Goal: Task Accomplishment & Management: Manage account settings

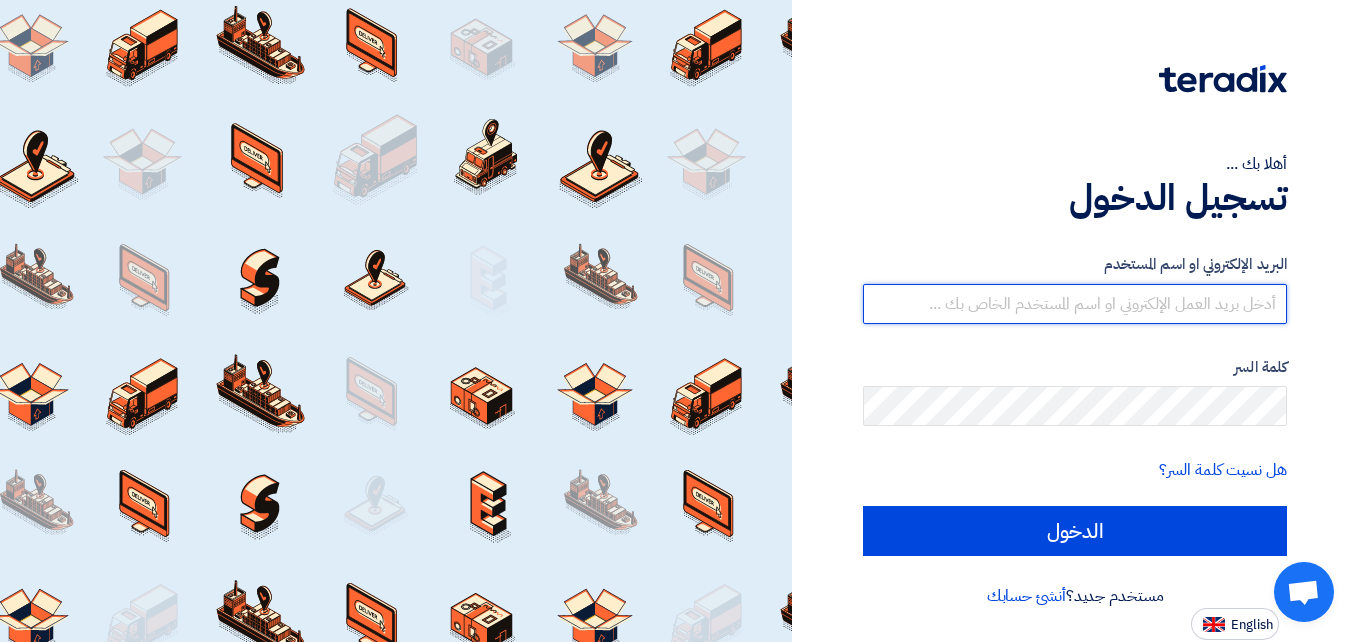
click at [1057, 297] on input "text" at bounding box center [1075, 304] width 424 height 40
type input "[EMAIL_ADDRESS][DOMAIN_NAME]"
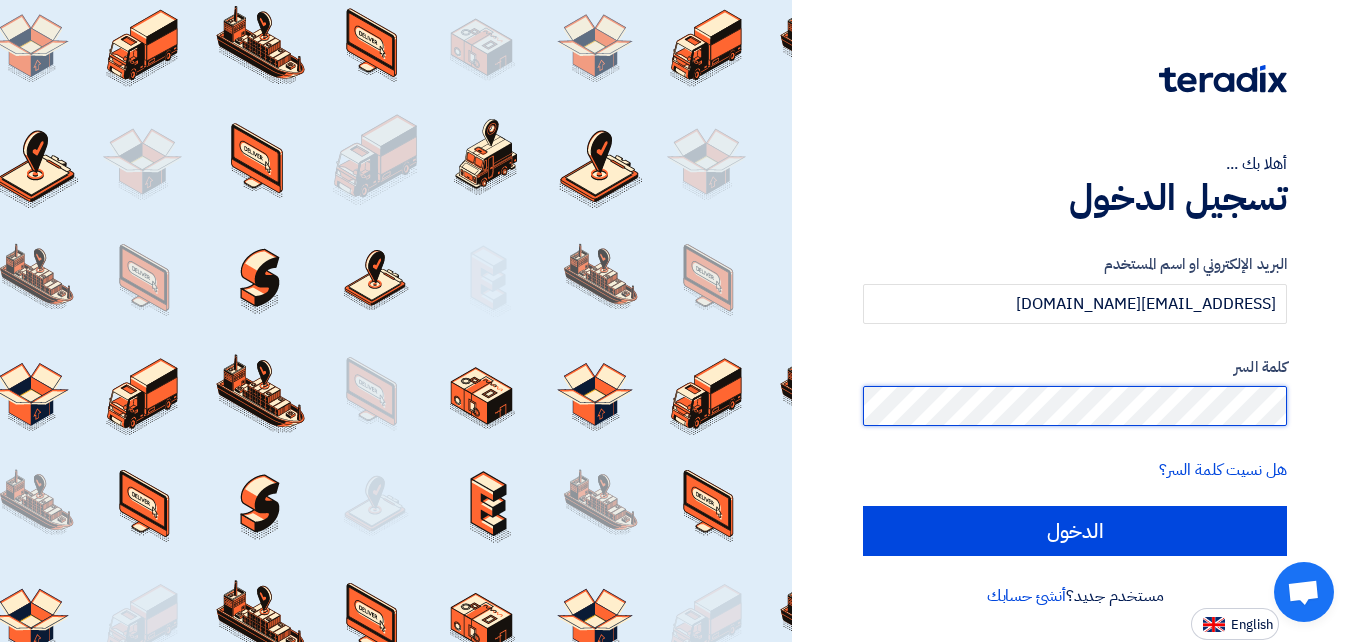
click at [863, 506] on input "الدخول" at bounding box center [1075, 531] width 424 height 50
type input "Sign in"
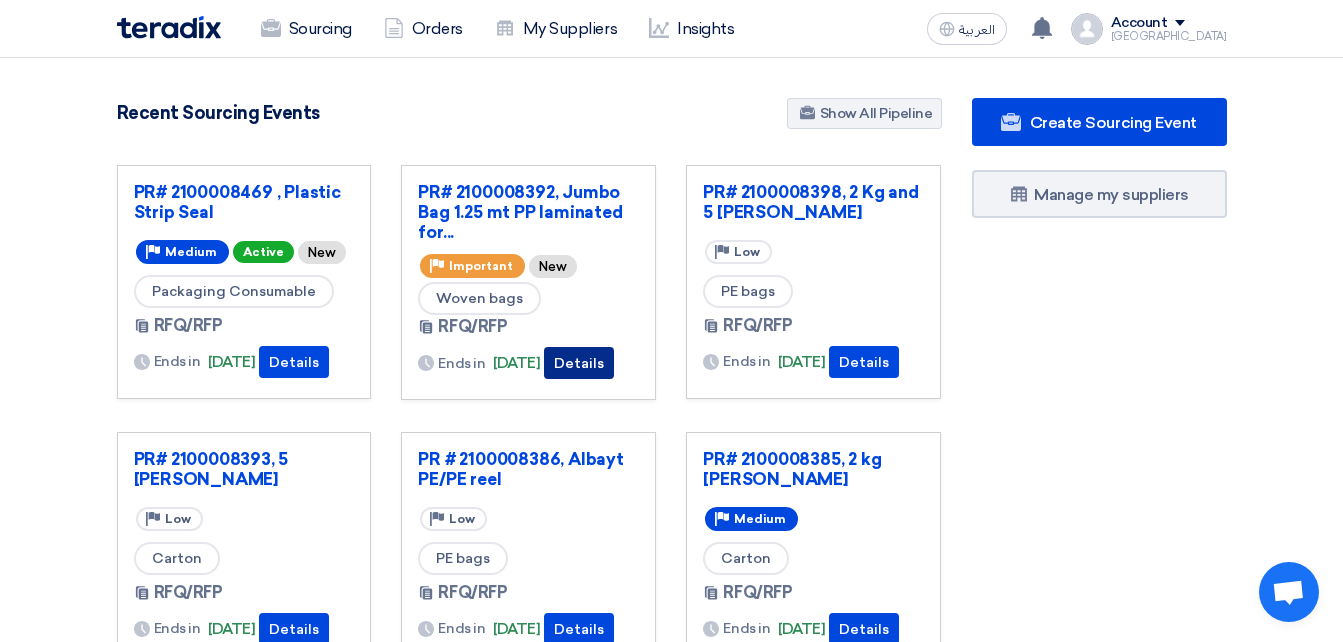
click at [609, 361] on button "Details" at bounding box center [579, 363] width 70 height 32
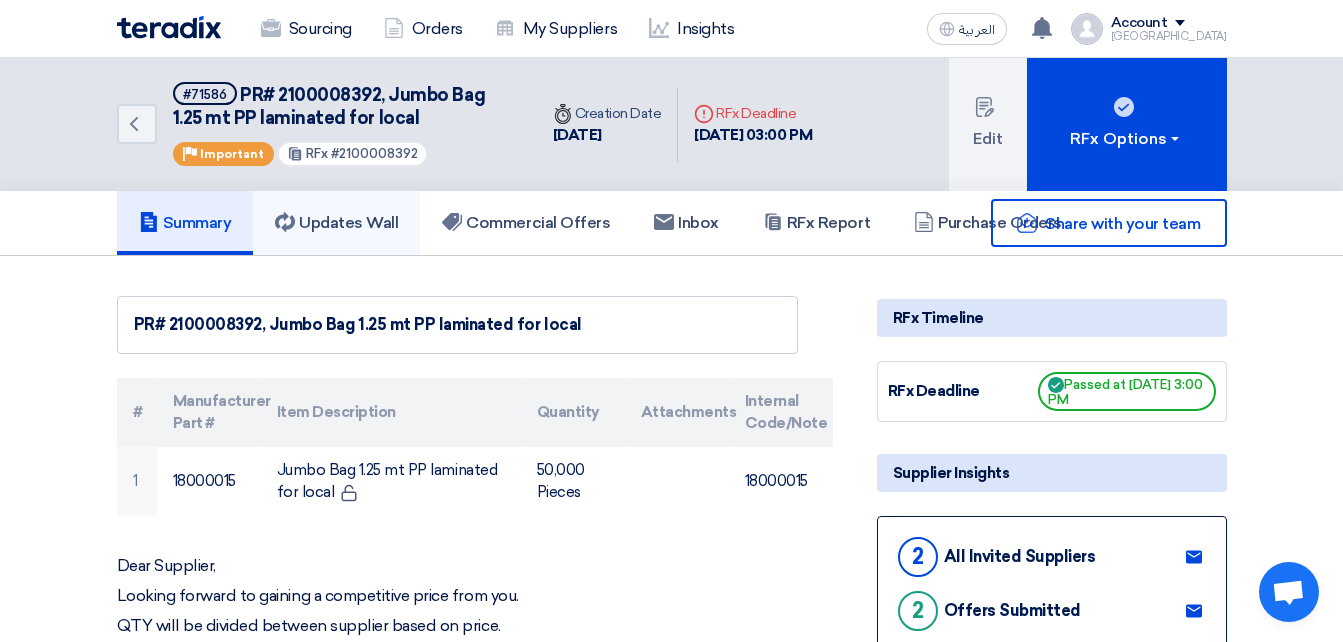
click at [375, 243] on link "Updates Wall" at bounding box center [336, 223] width 167 height 64
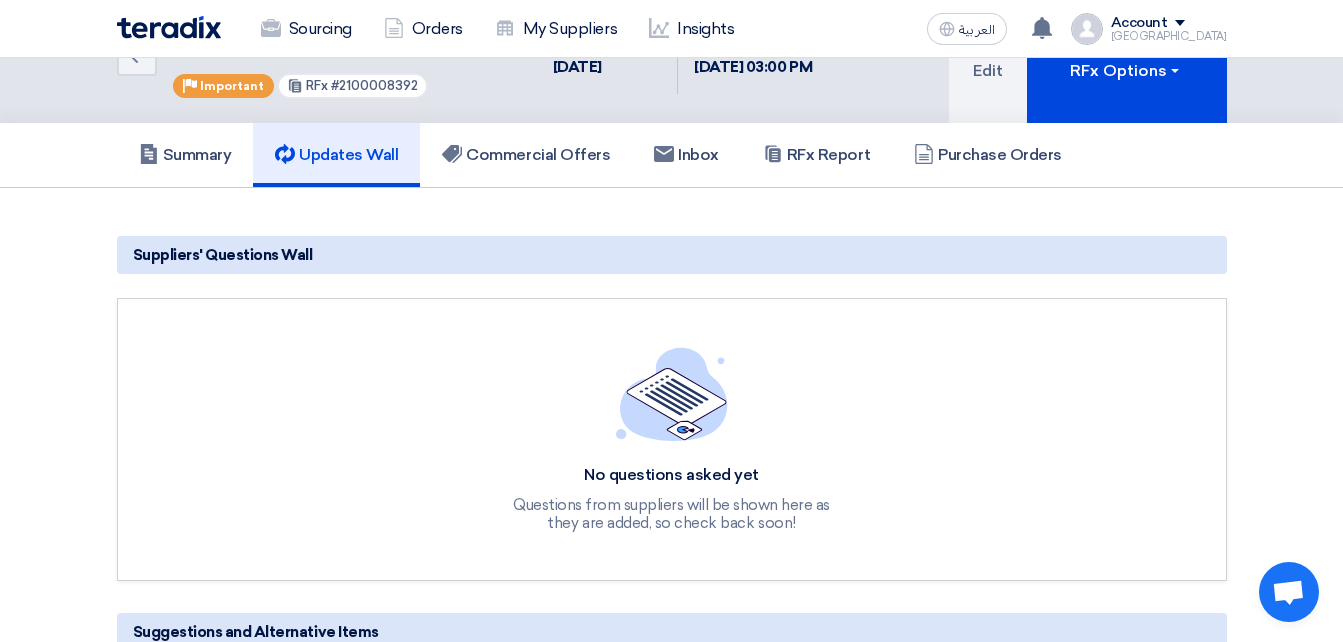
scroll to position [100, 0]
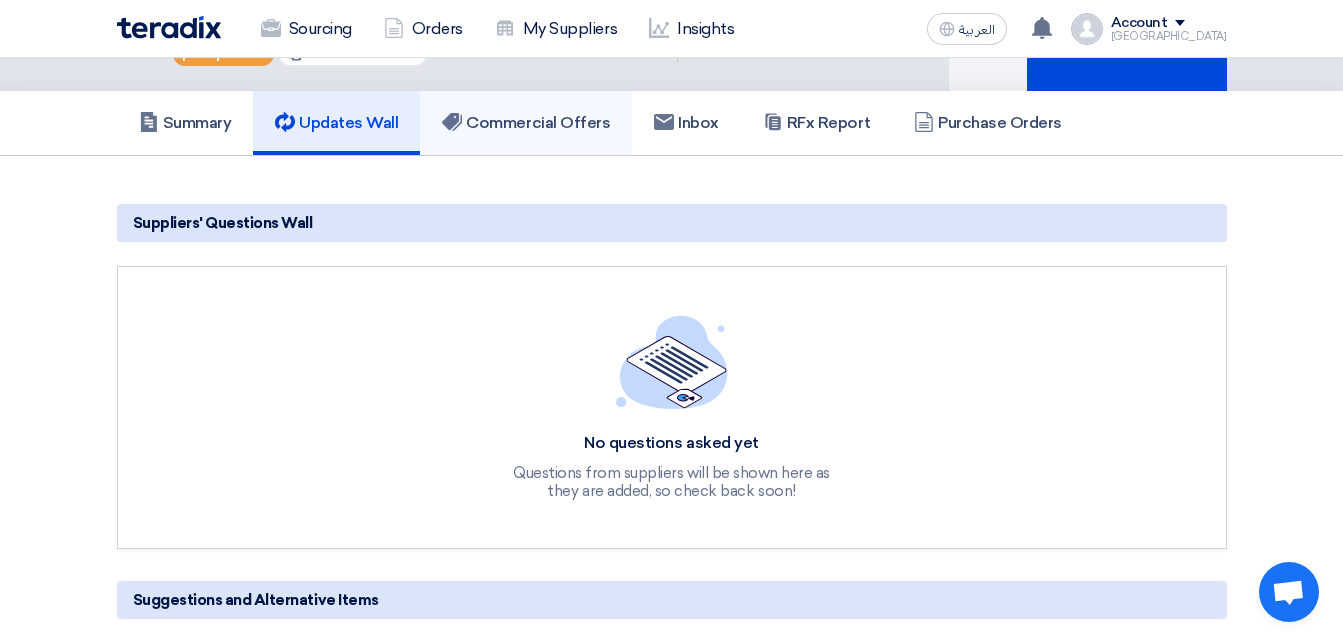
click at [523, 136] on link "Commercial Offers" at bounding box center [526, 123] width 212 height 64
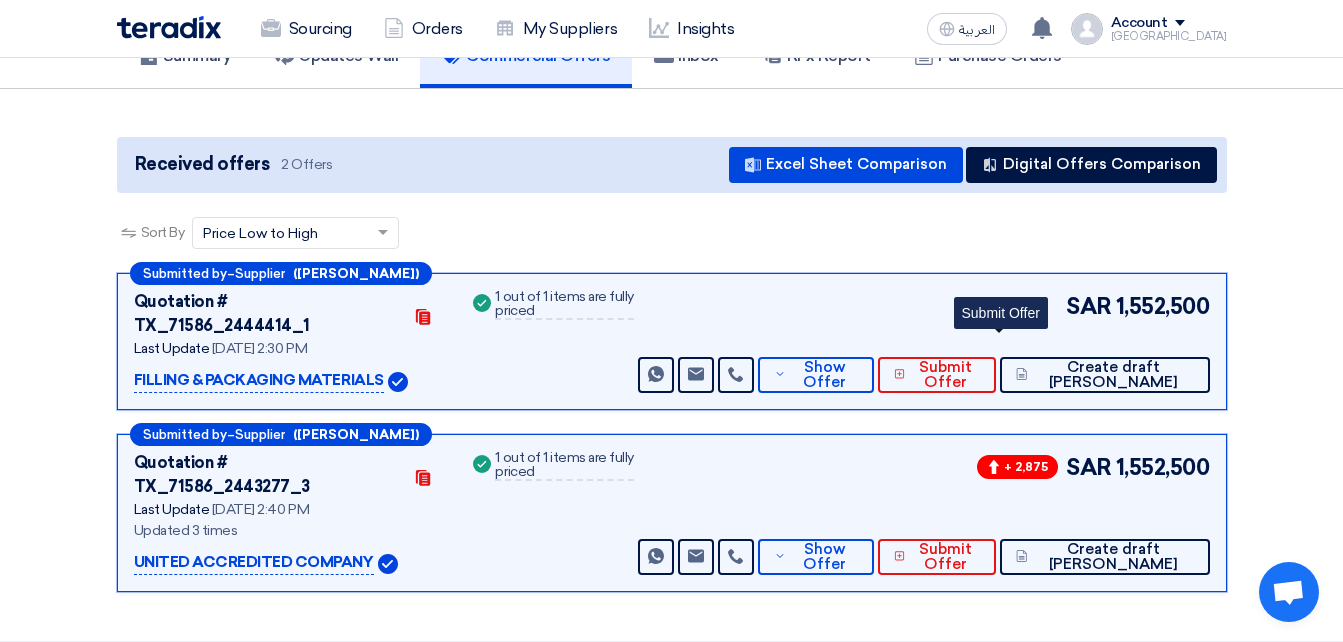
scroll to position [200, 0]
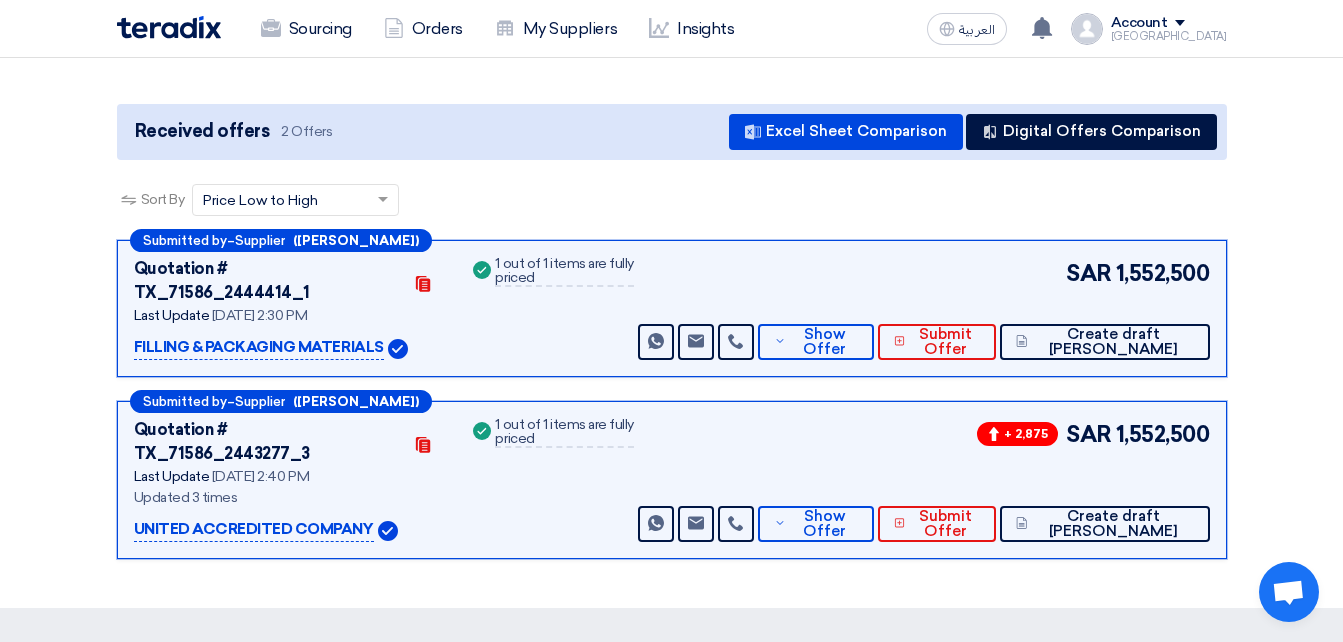
click at [972, 296] on div "SAR 1,552,500 Send Message Send Message" at bounding box center [921, 308] width 575 height 103
click at [980, 327] on span "Submit Offer" at bounding box center [945, 342] width 70 height 30
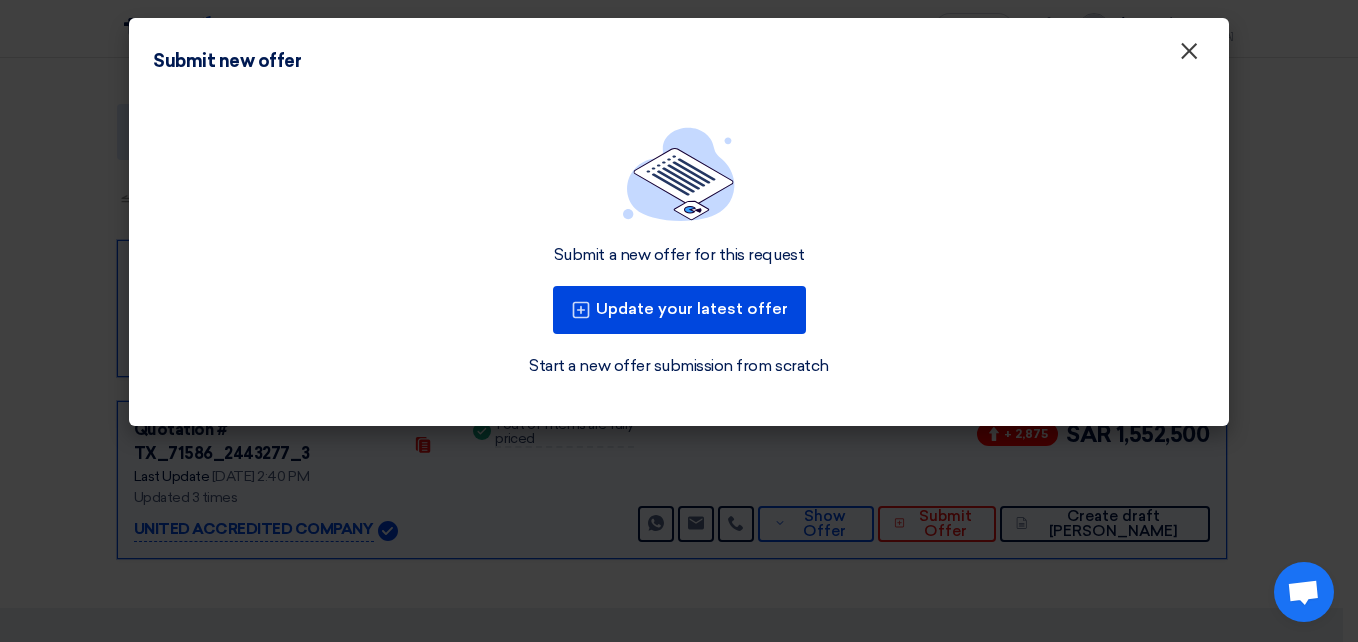
click at [1187, 45] on span "×" at bounding box center [1189, 56] width 20 height 40
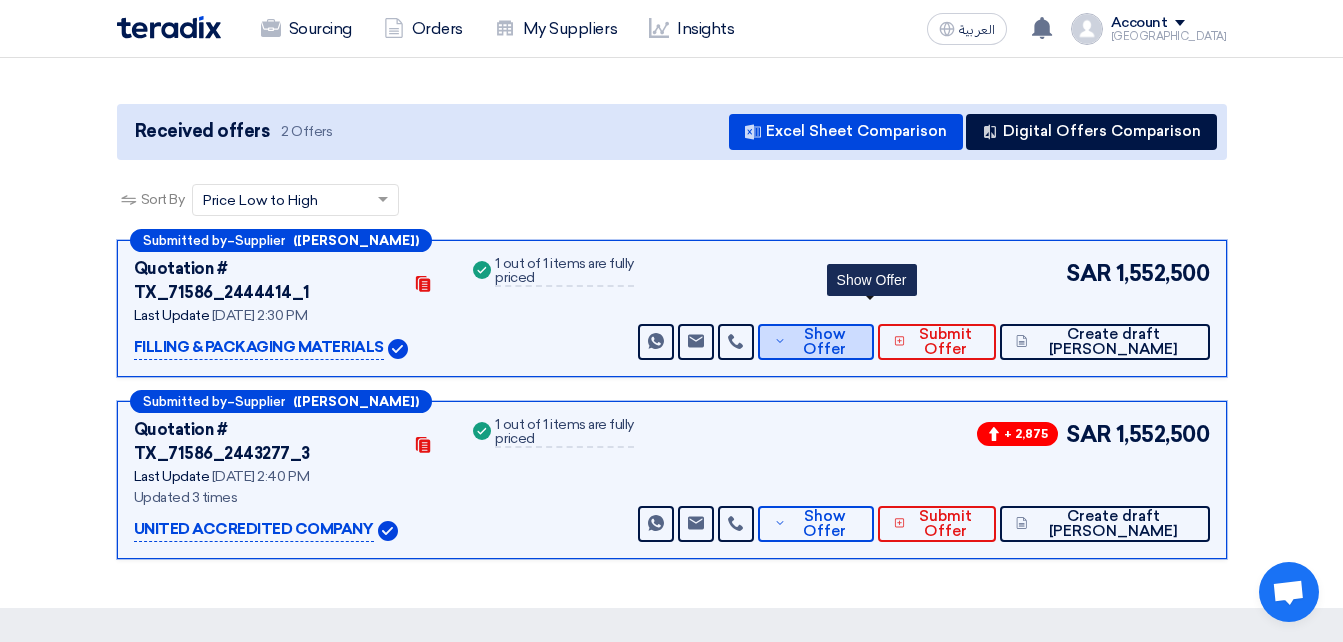
click at [857, 329] on span "Show Offer" at bounding box center [824, 342] width 66 height 30
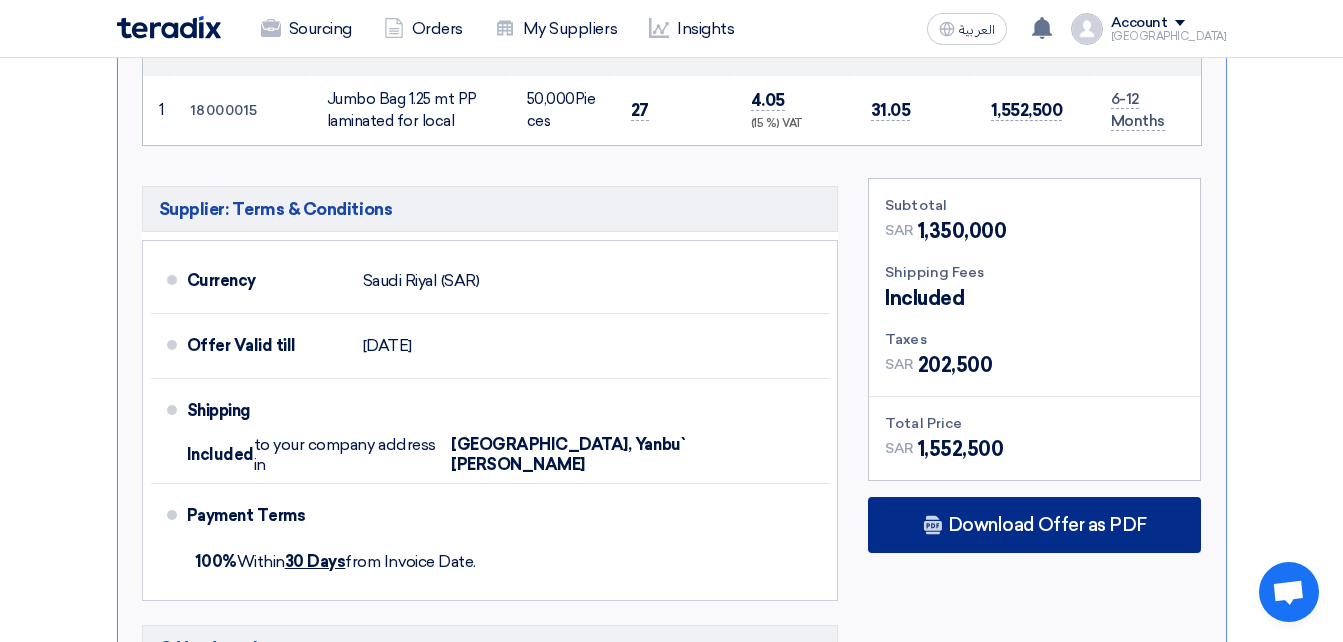
scroll to position [900, 0]
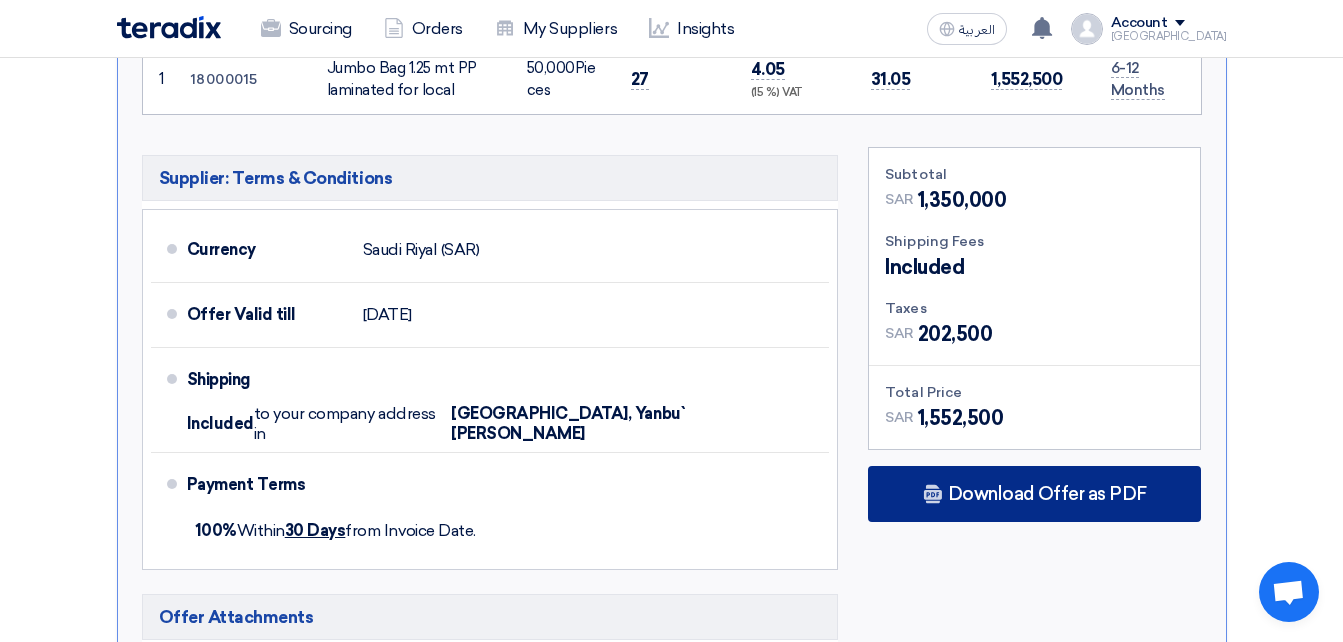
click at [929, 484] on use at bounding box center [933, 493] width 18 height 19
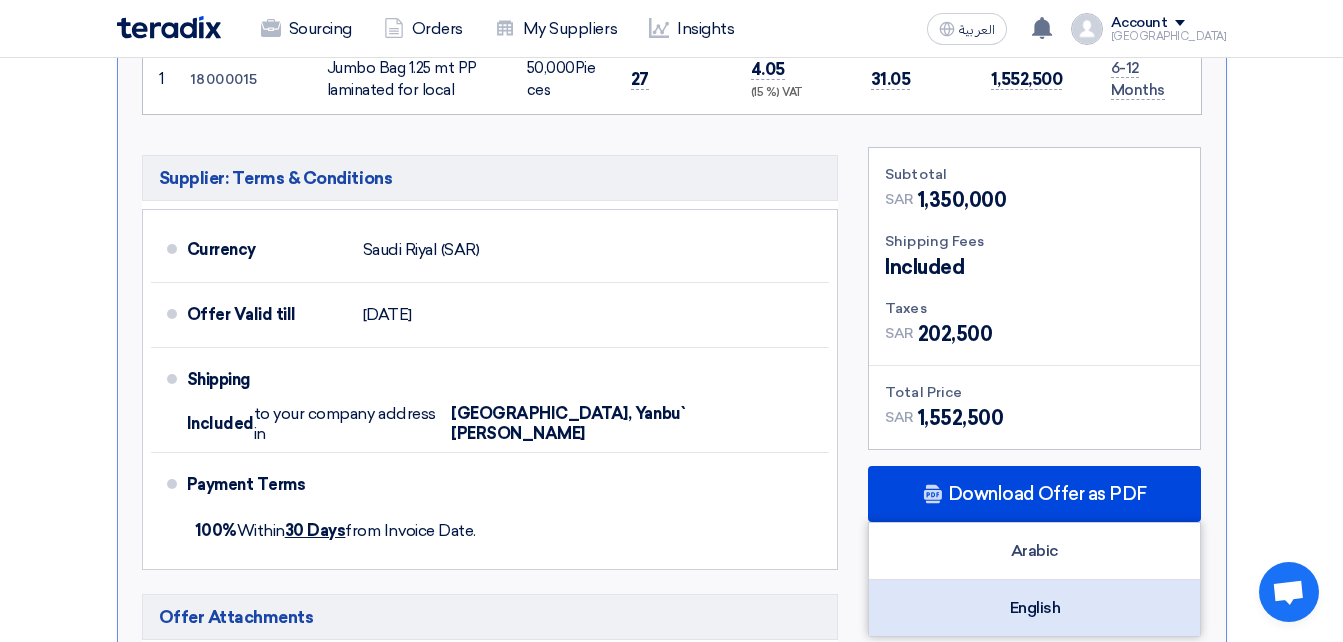
click at [1029, 583] on div "English" at bounding box center [1034, 608] width 331 height 56
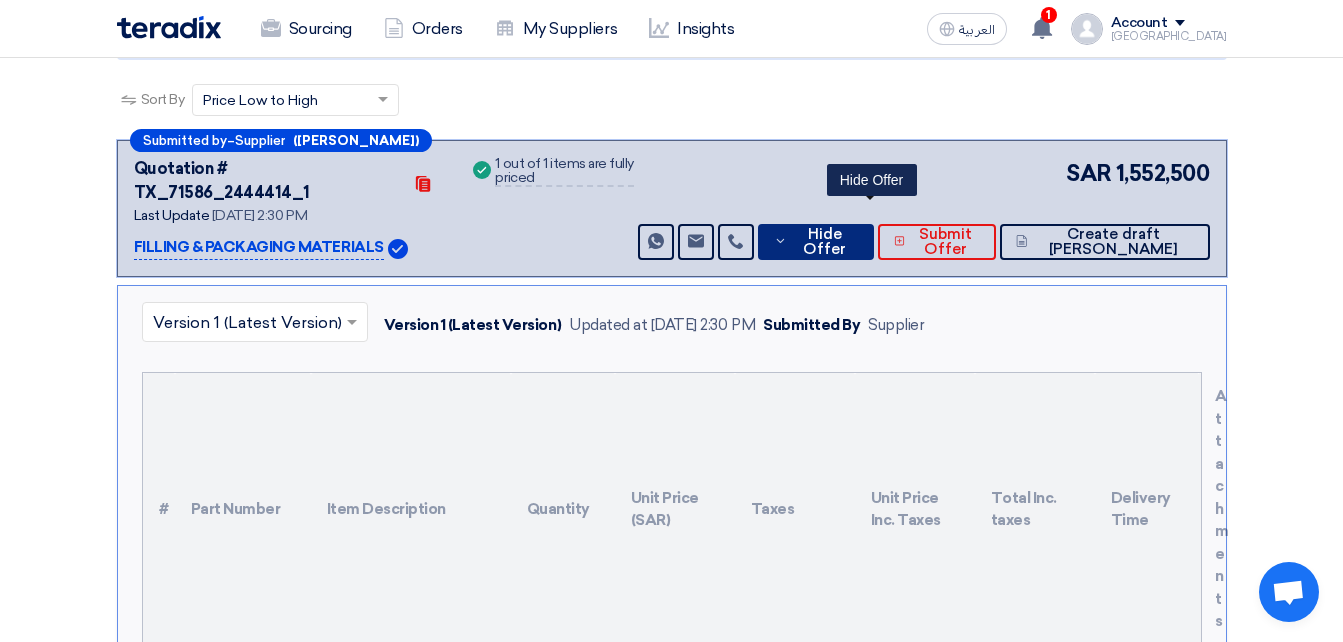
click at [857, 227] on span "Hide Offer" at bounding box center [824, 242] width 65 height 30
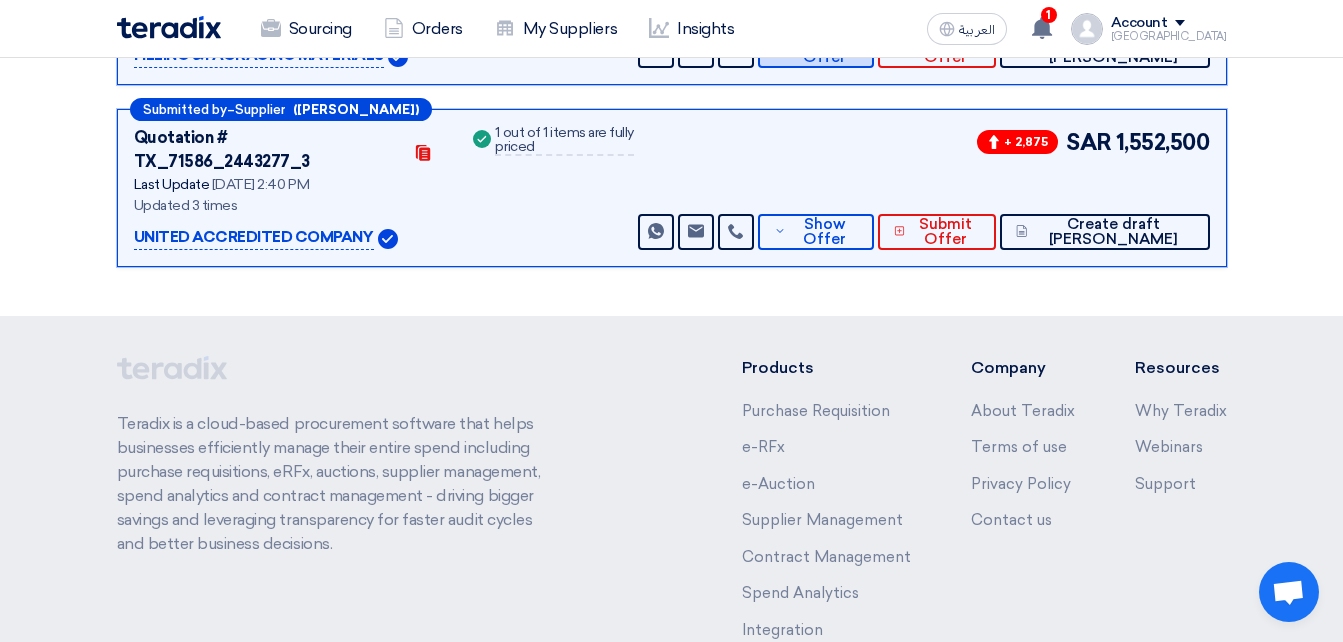
scroll to position [500, 0]
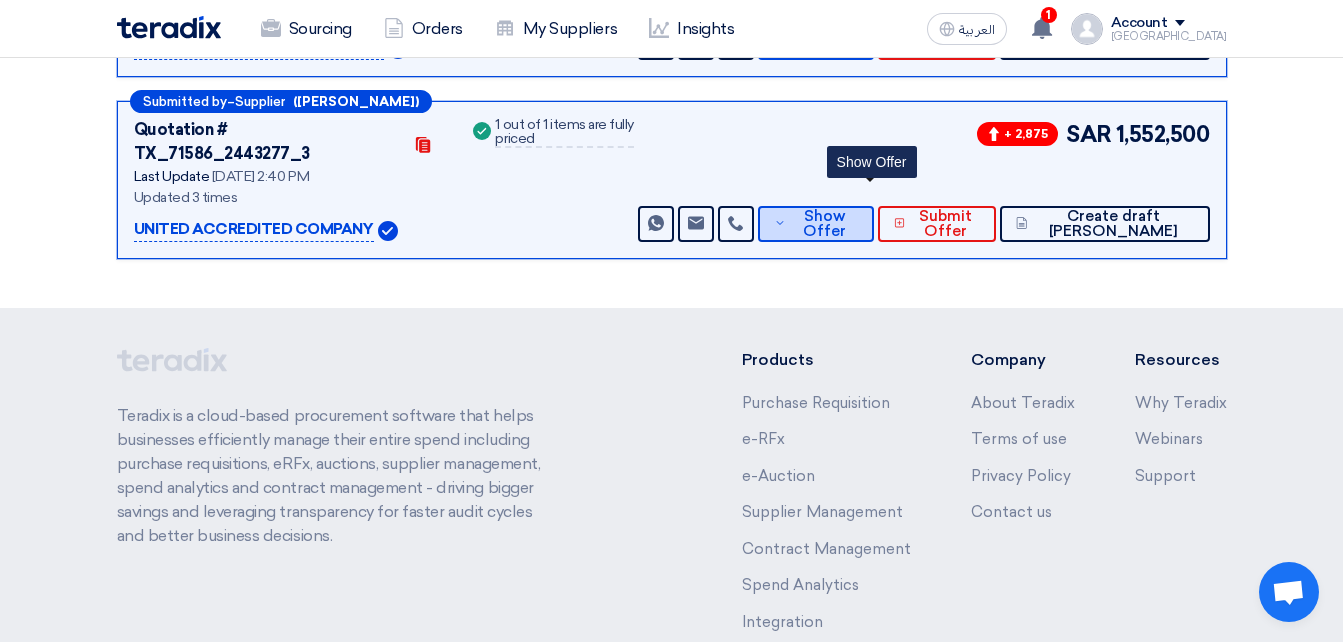
click at [857, 209] on span "Show Offer" at bounding box center [824, 224] width 66 height 30
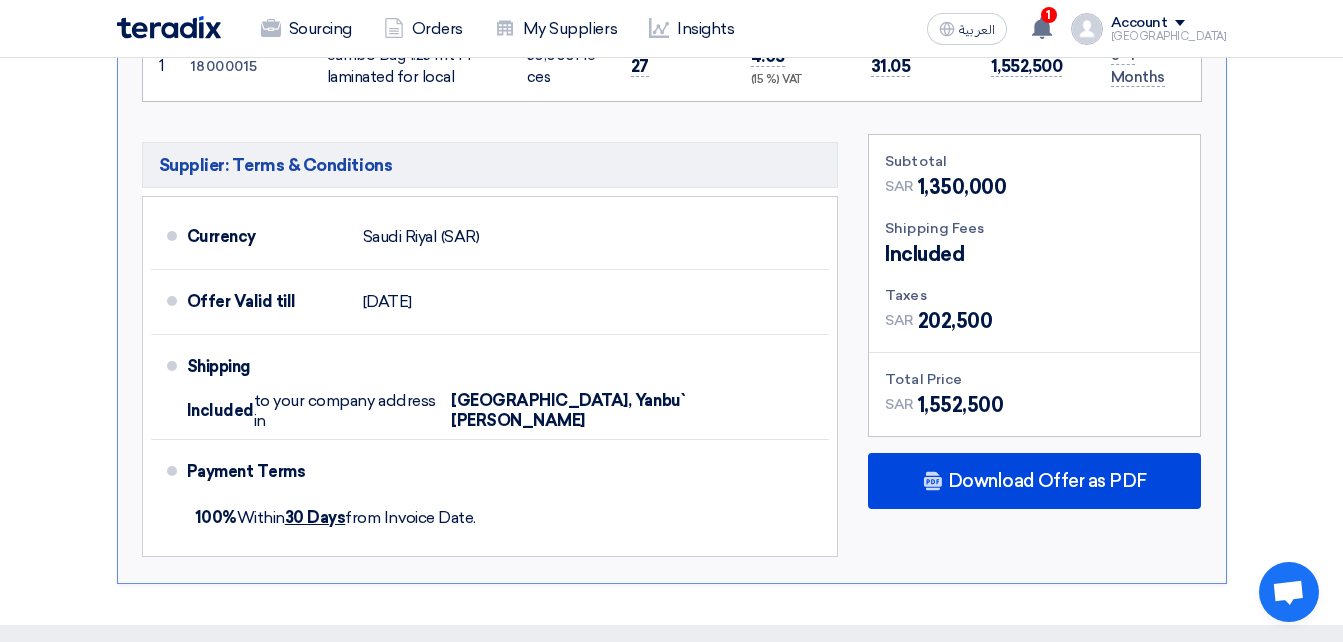
scroll to position [1100, 0]
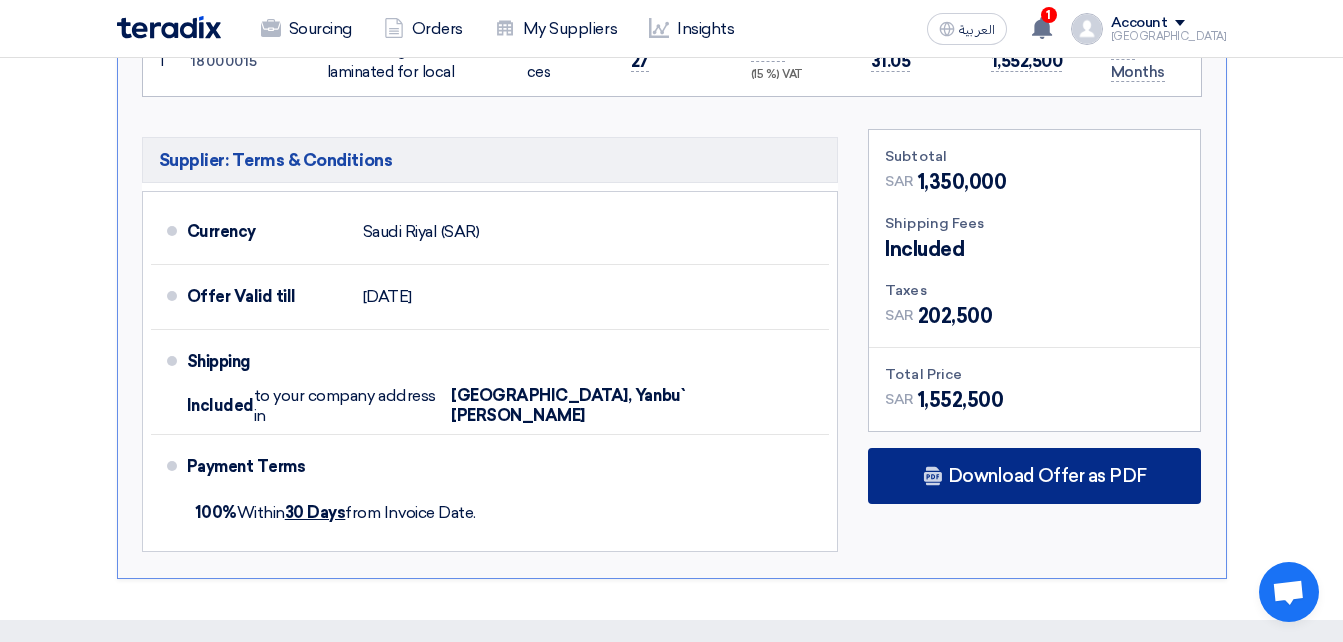
click at [1032, 467] on span "Download Offer as PDF" at bounding box center [1047, 476] width 199 height 18
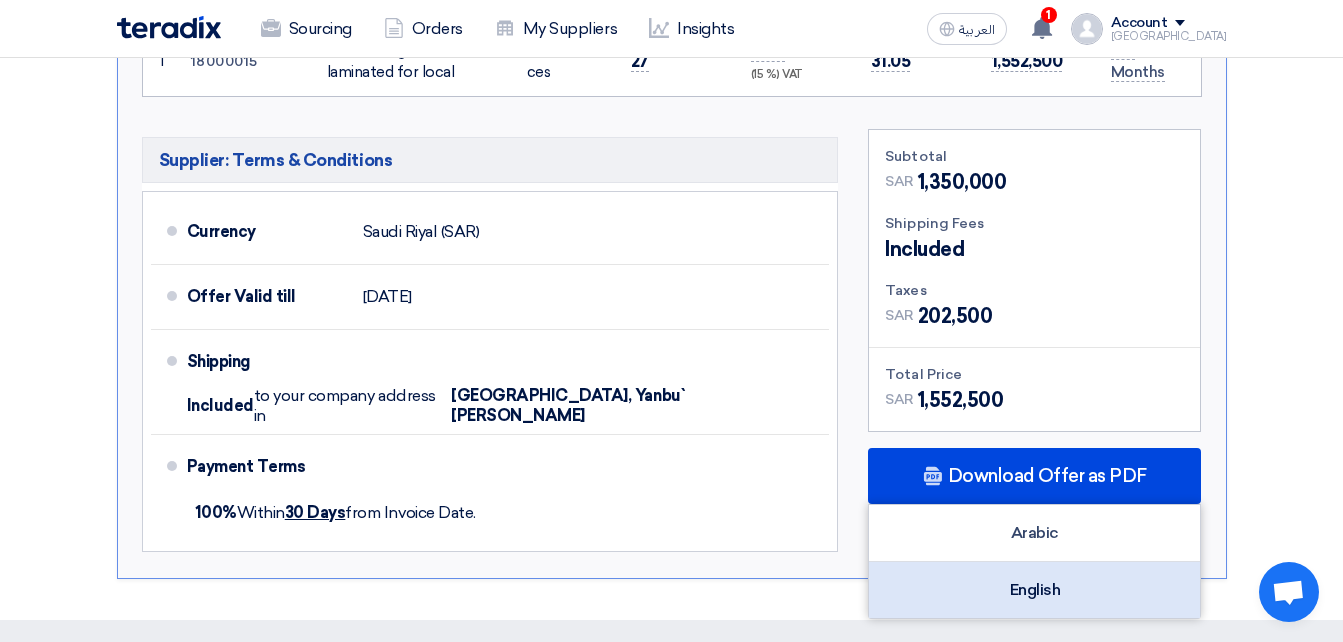
click at [1051, 562] on div "English" at bounding box center [1034, 590] width 331 height 56
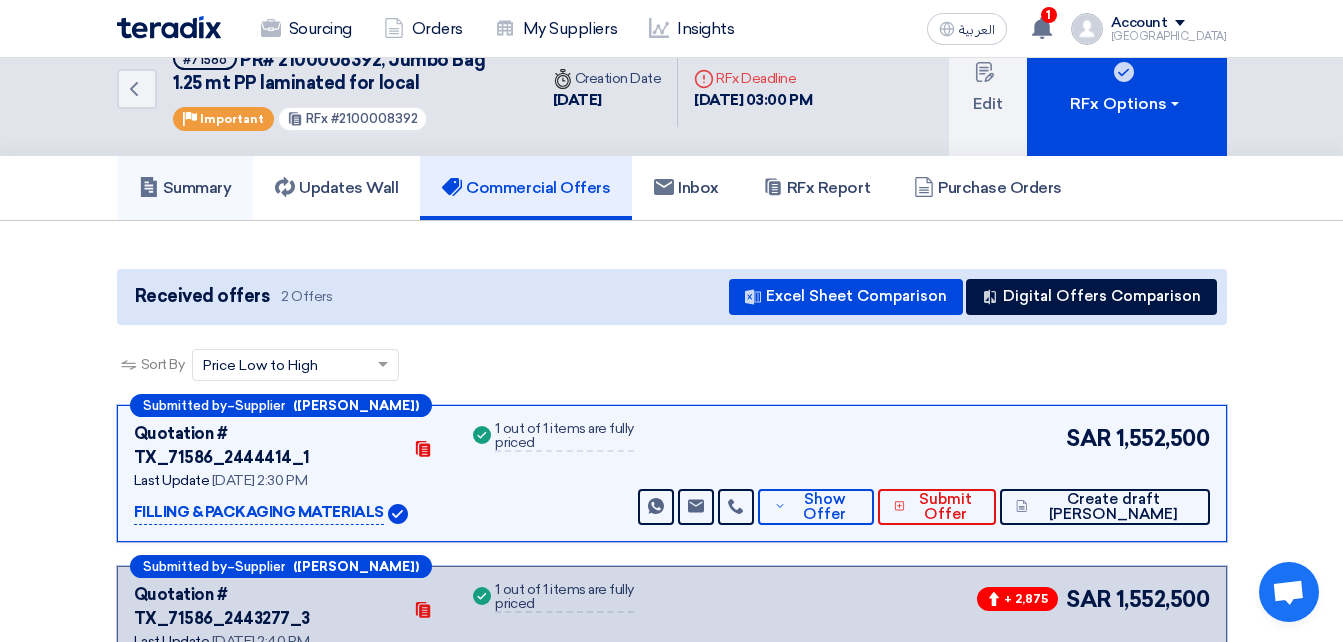
scroll to position [0, 0]
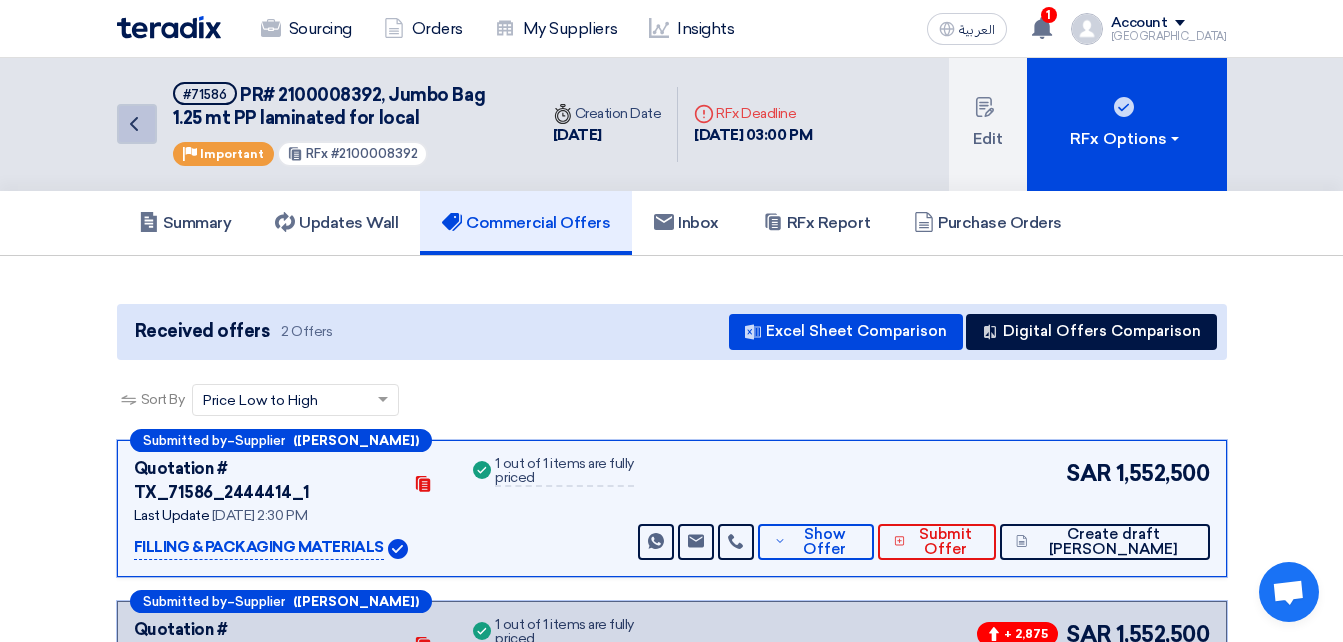
click at [146, 128] on link "Back" at bounding box center [137, 124] width 40 height 40
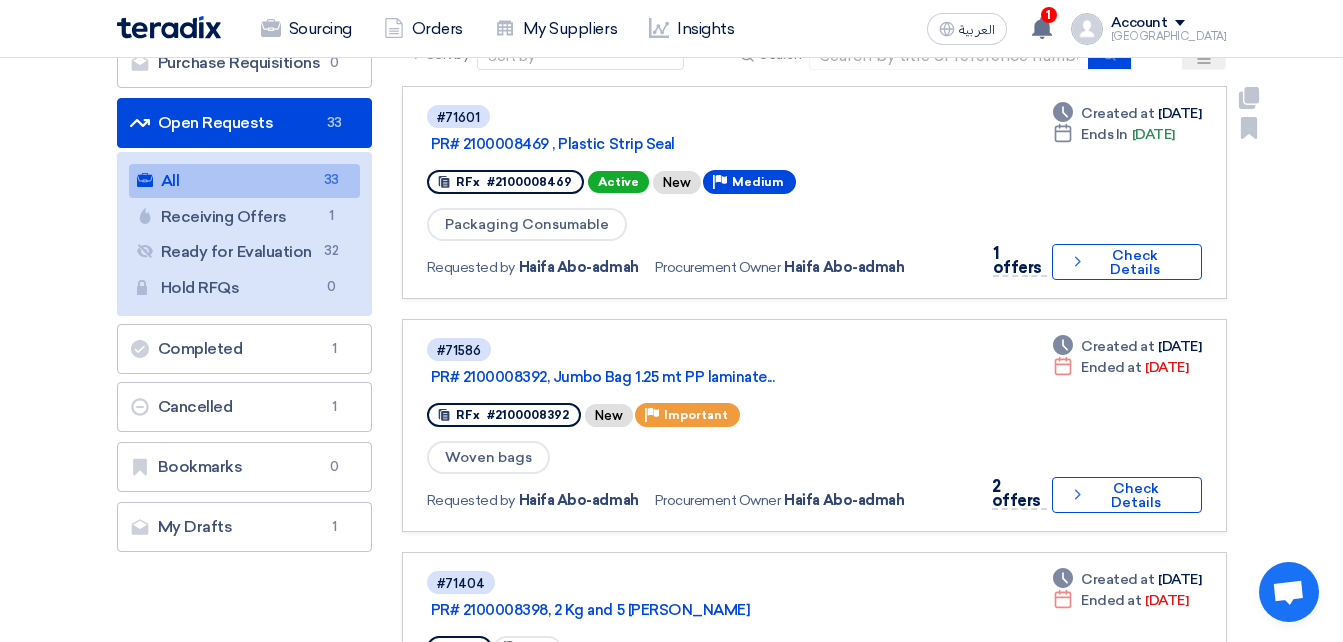
scroll to position [100, 0]
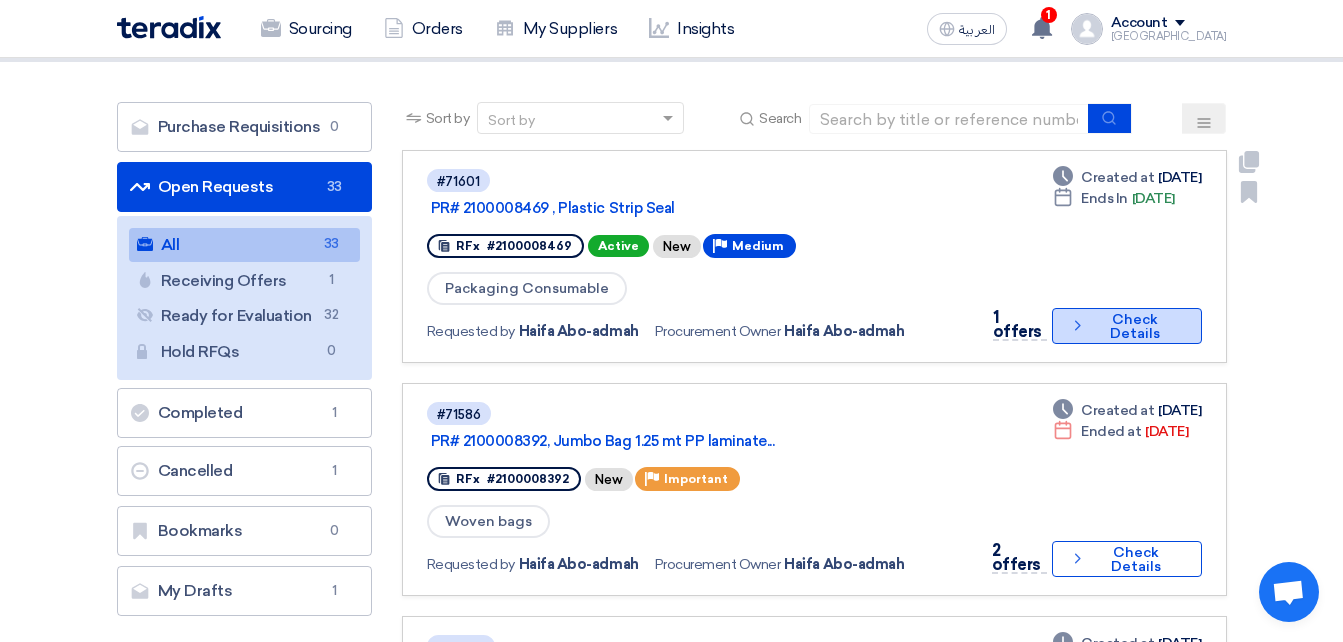
click at [1056, 316] on button "Check details Check Details" at bounding box center [1127, 326] width 150 height 36
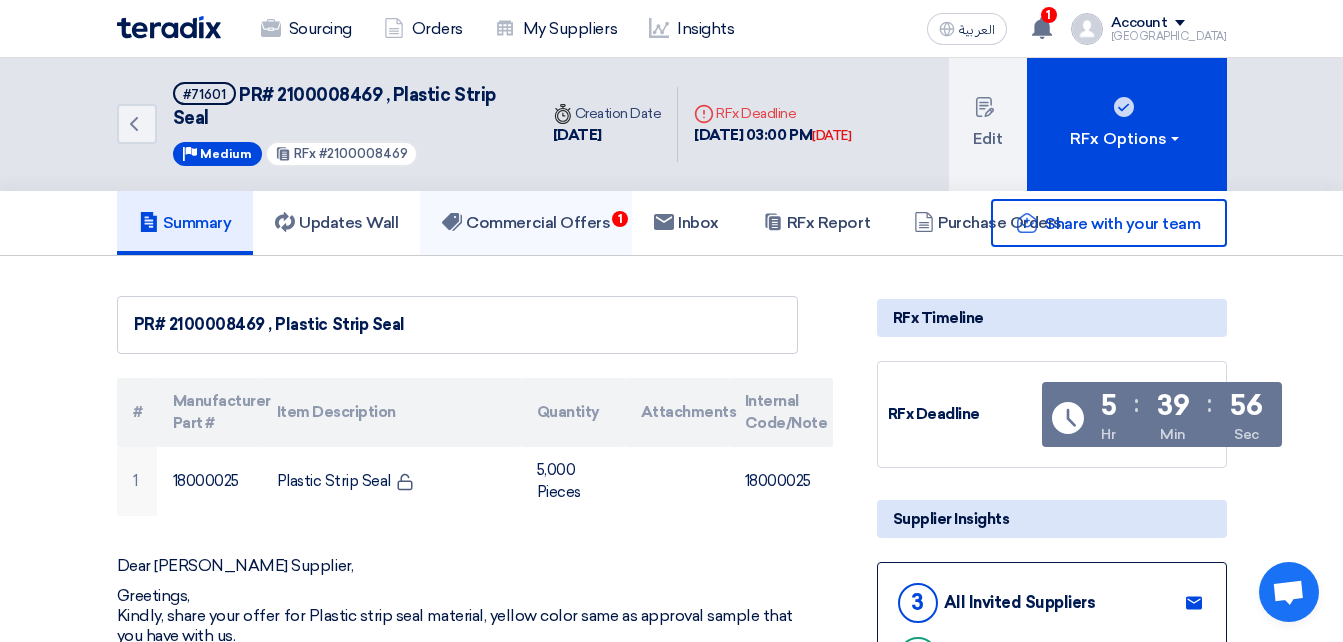
click at [570, 191] on link "Commercial Offers 1" at bounding box center [526, 223] width 212 height 64
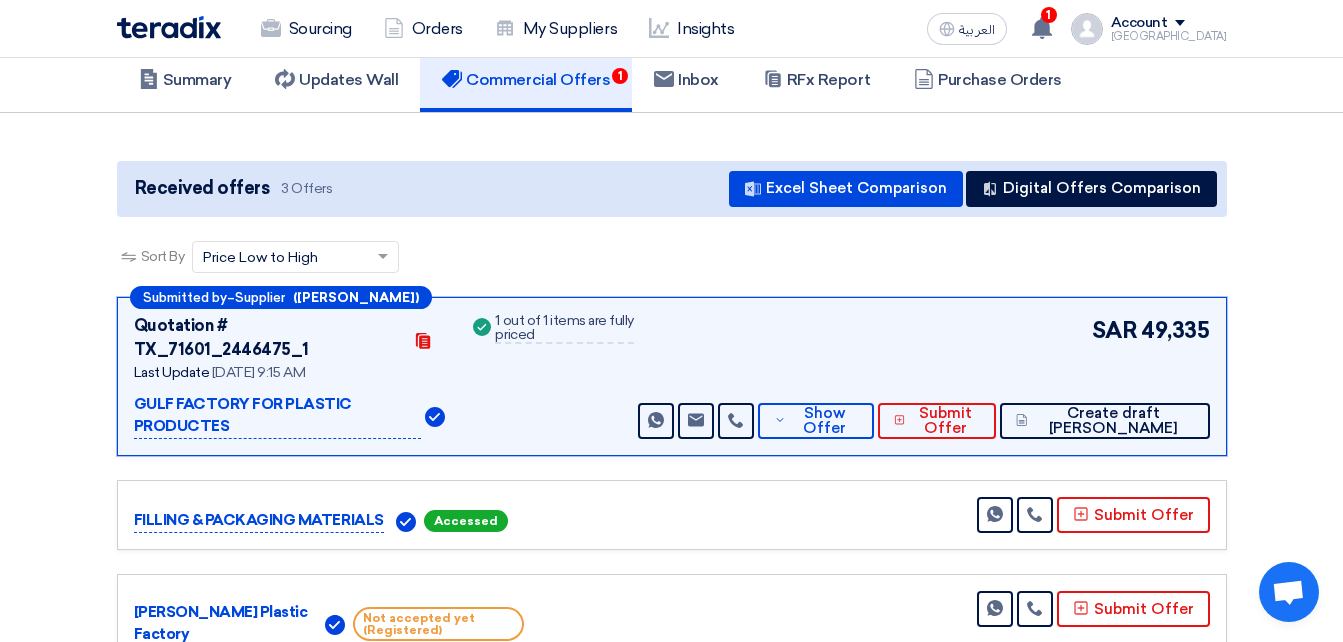
scroll to position [200, 0]
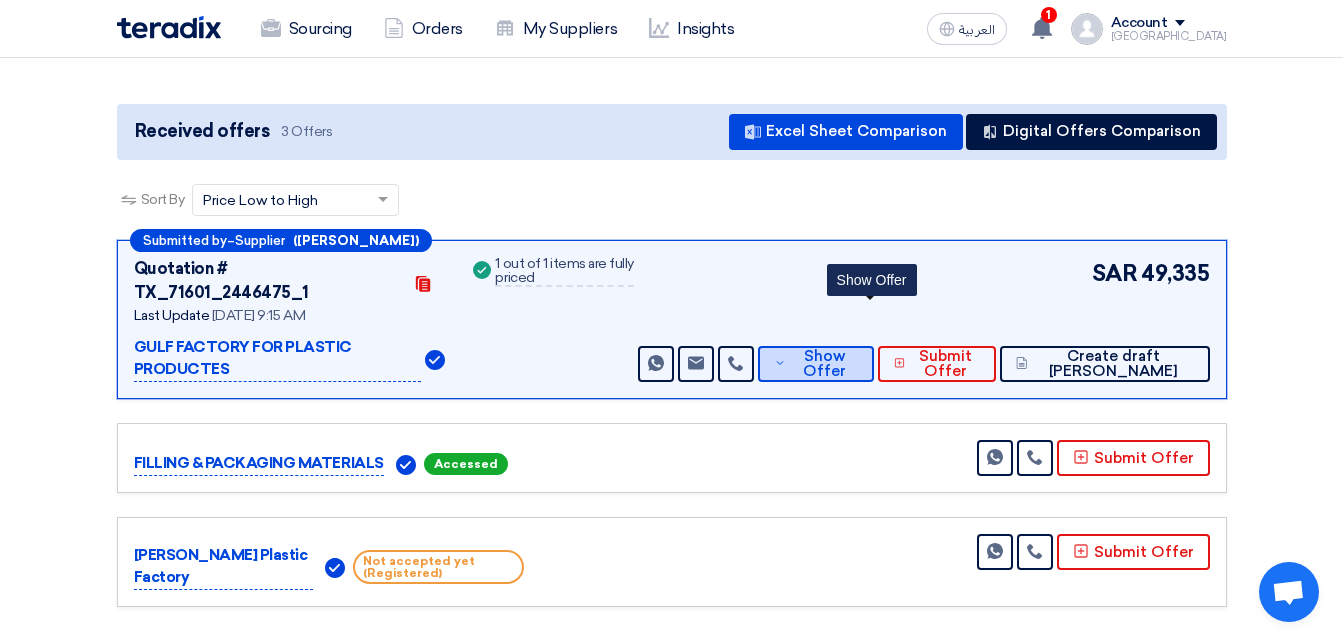
click at [857, 349] on span "Show Offer" at bounding box center [824, 364] width 66 height 30
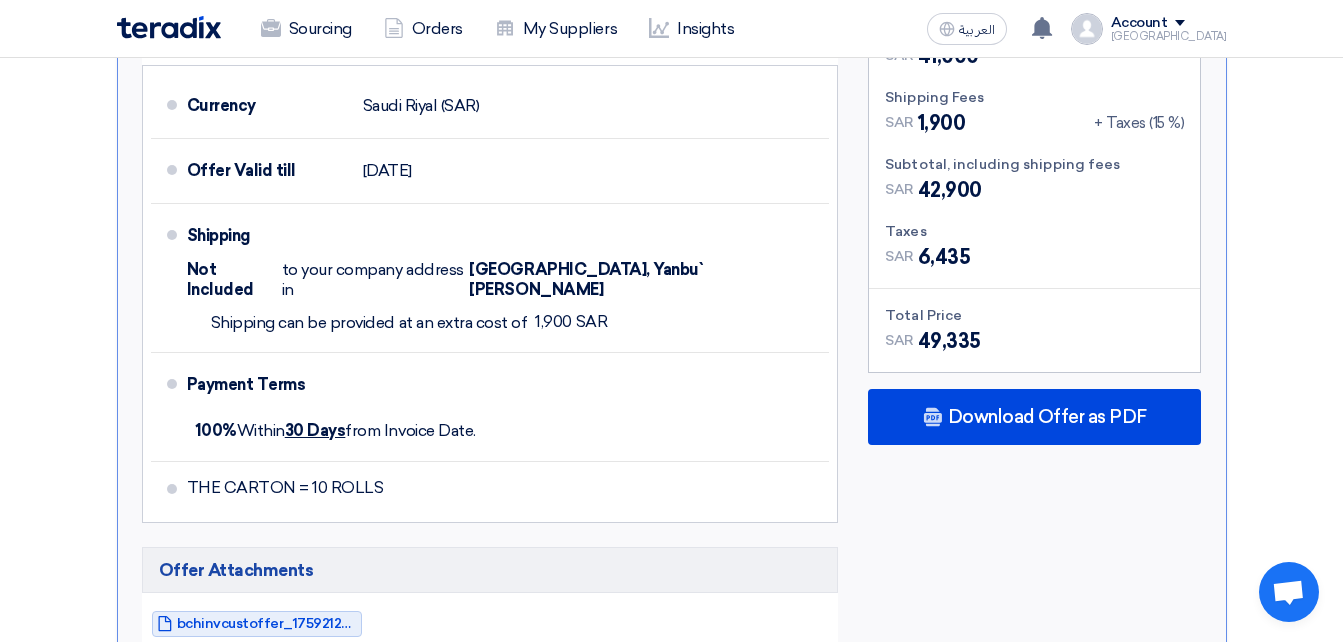
scroll to position [1100, 0]
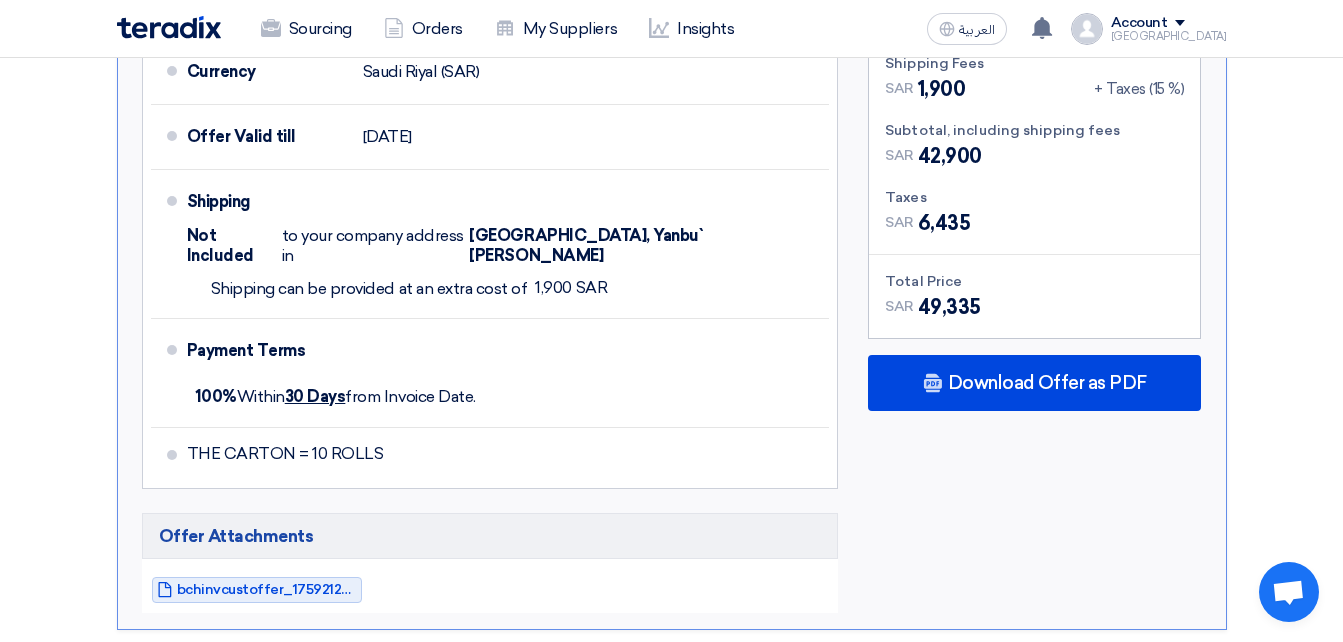
click at [328, 567] on div "bchinvcustoffer_1759212874934.pdf" at bounding box center [490, 590] width 697 height 46
click at [313, 582] on span "bchinvcustoffer_1759212874934.pdf" at bounding box center [267, 589] width 180 height 15
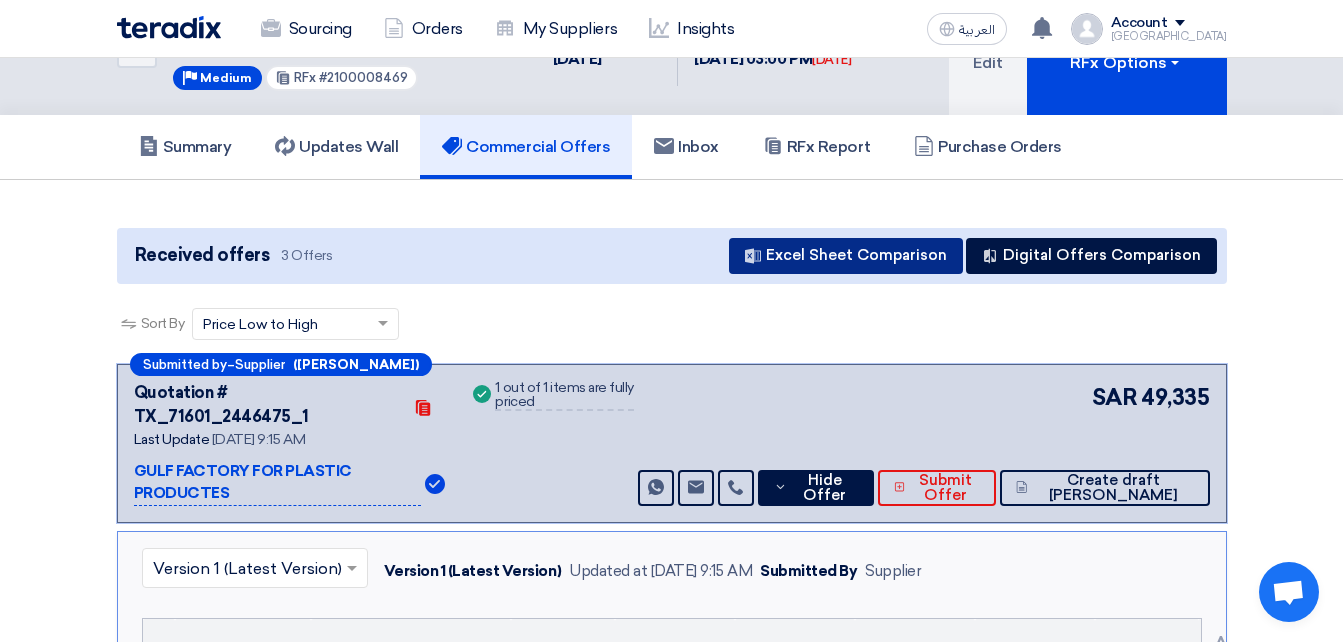
scroll to position [0, 0]
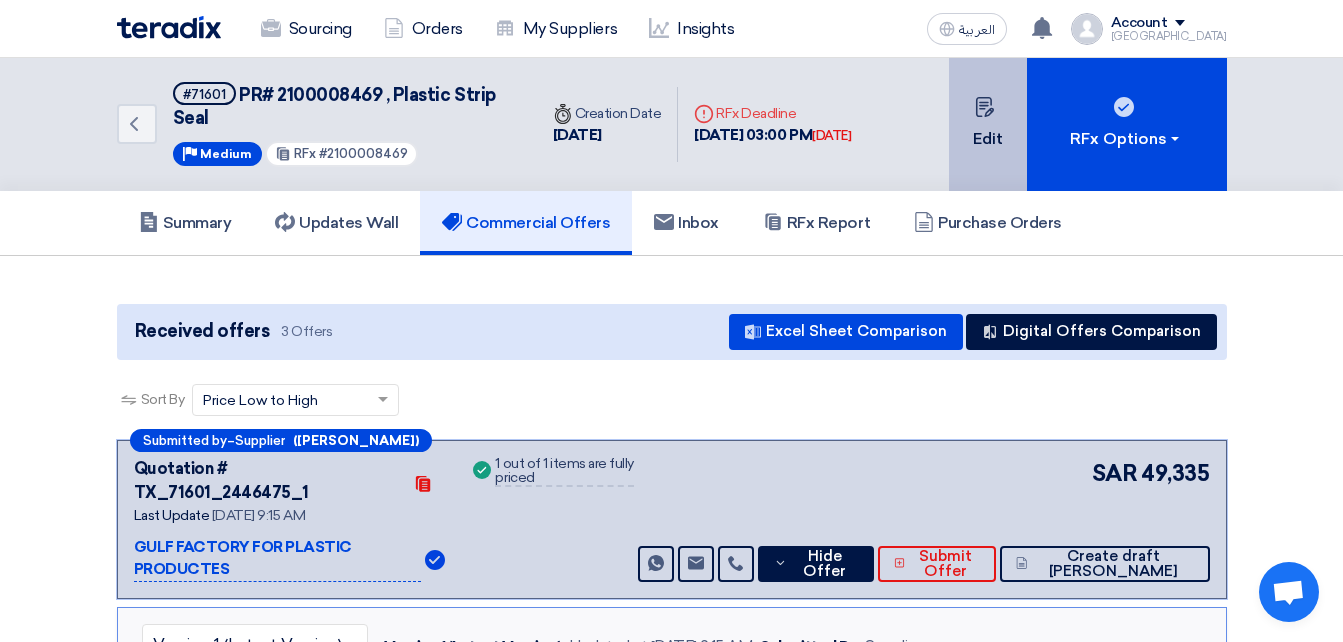
click at [985, 152] on button "Edit" at bounding box center [988, 124] width 78 height 133
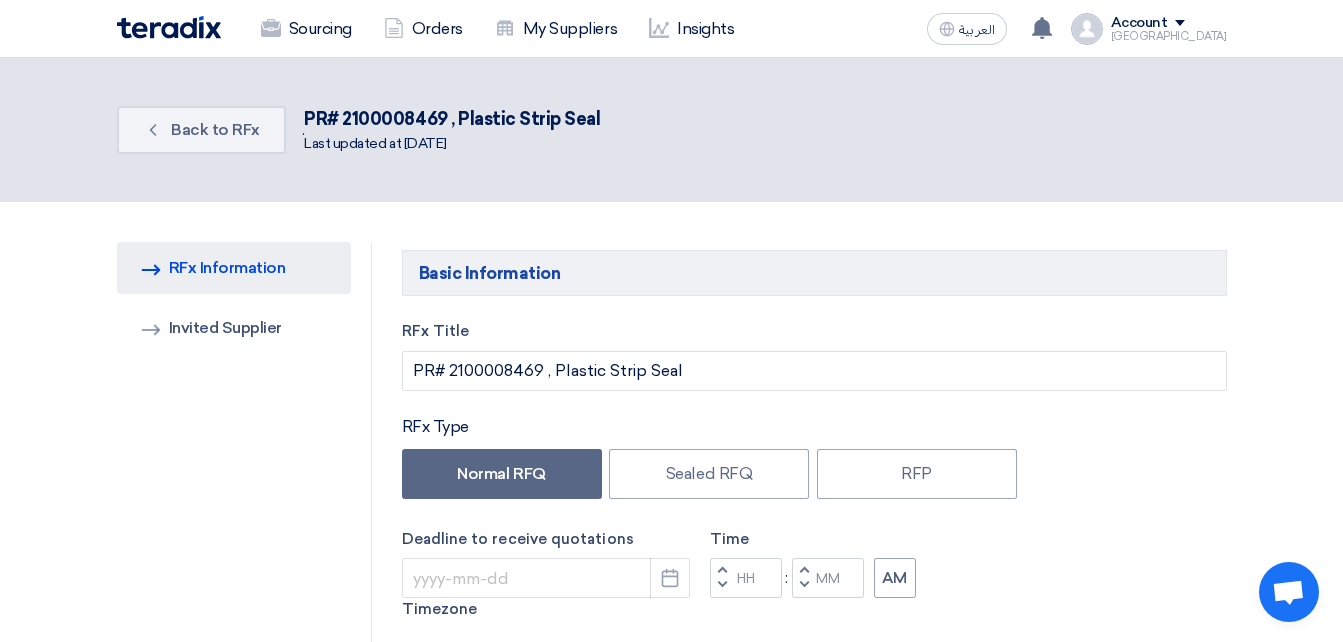
type input "9/30/2025"
type input "03"
type input "00"
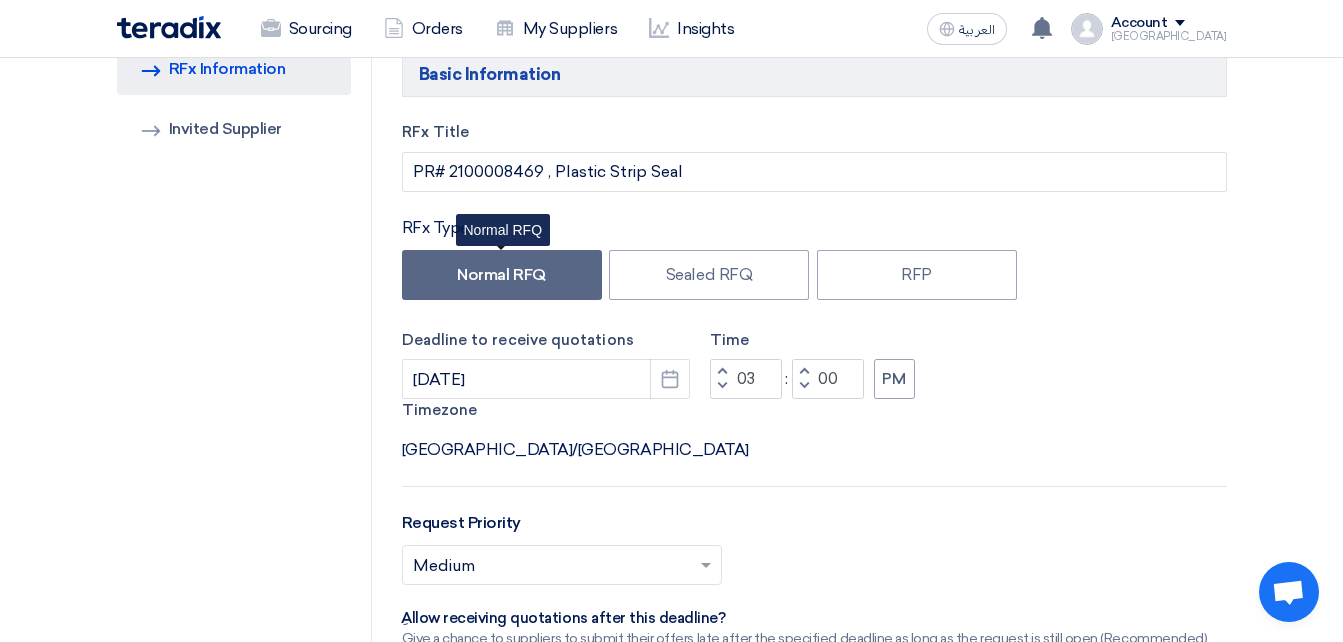
scroll to position [200, 0]
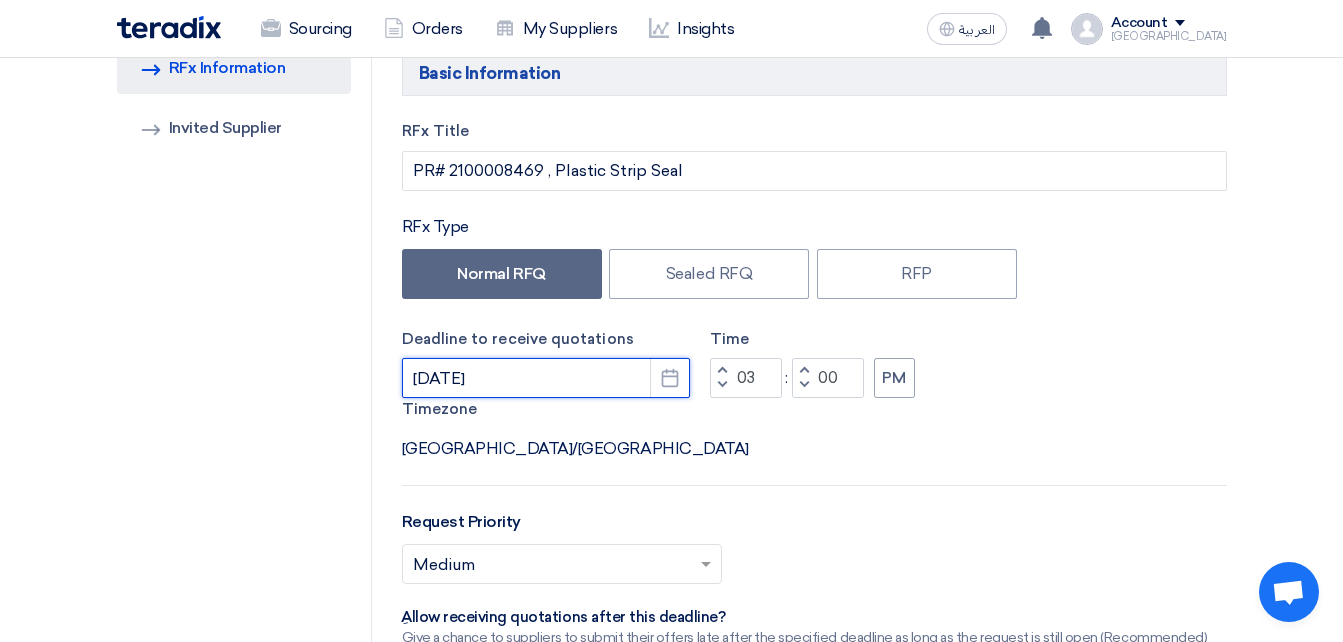
click at [528, 377] on input "9/30/2025" at bounding box center [546, 378] width 288 height 40
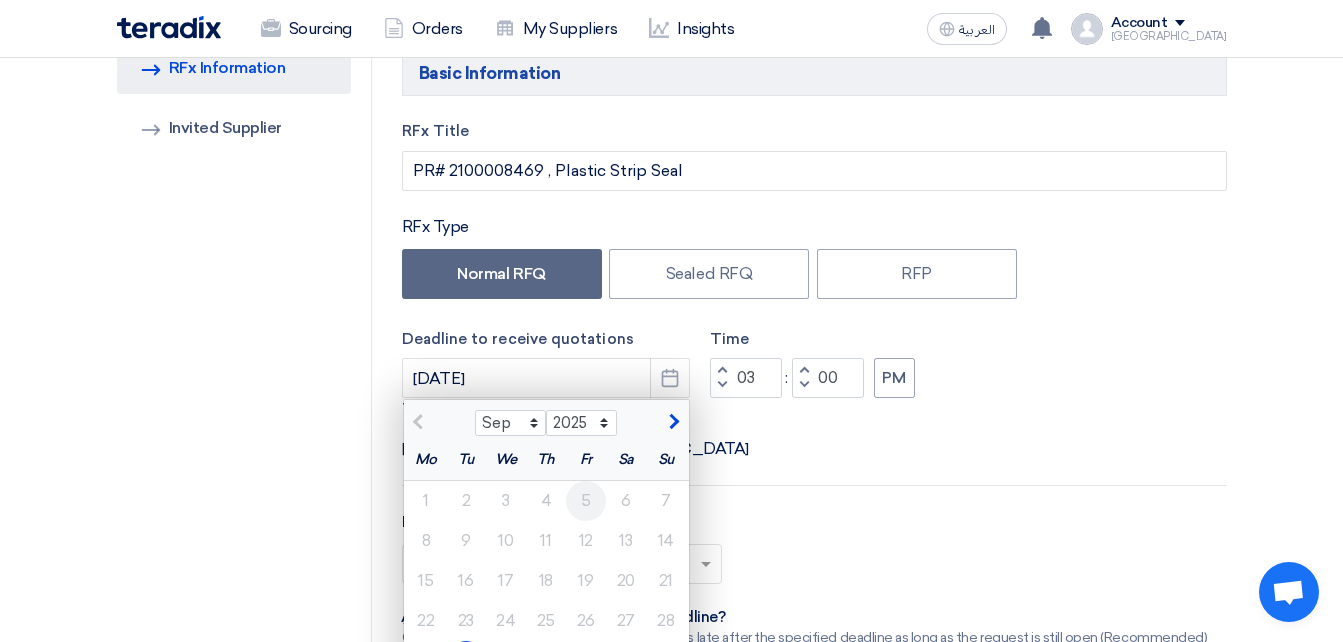
scroll to position [400, 0]
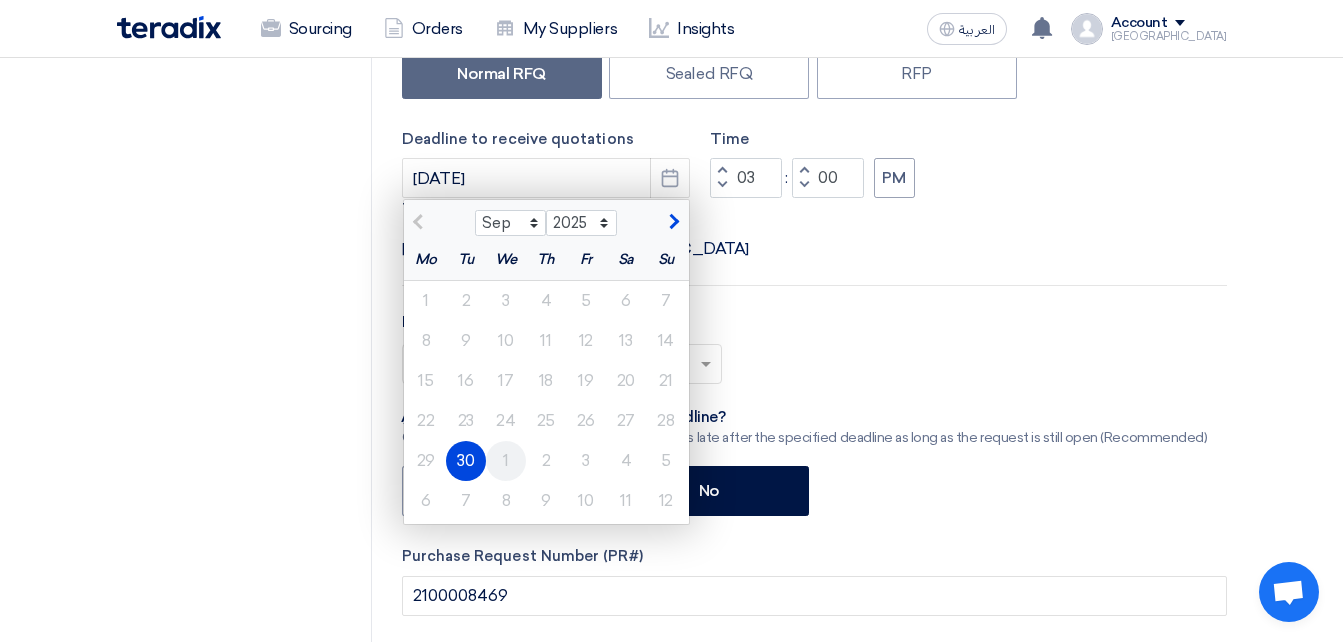
click at [509, 466] on div "1" at bounding box center [506, 461] width 40 height 40
type input "10/1/2025"
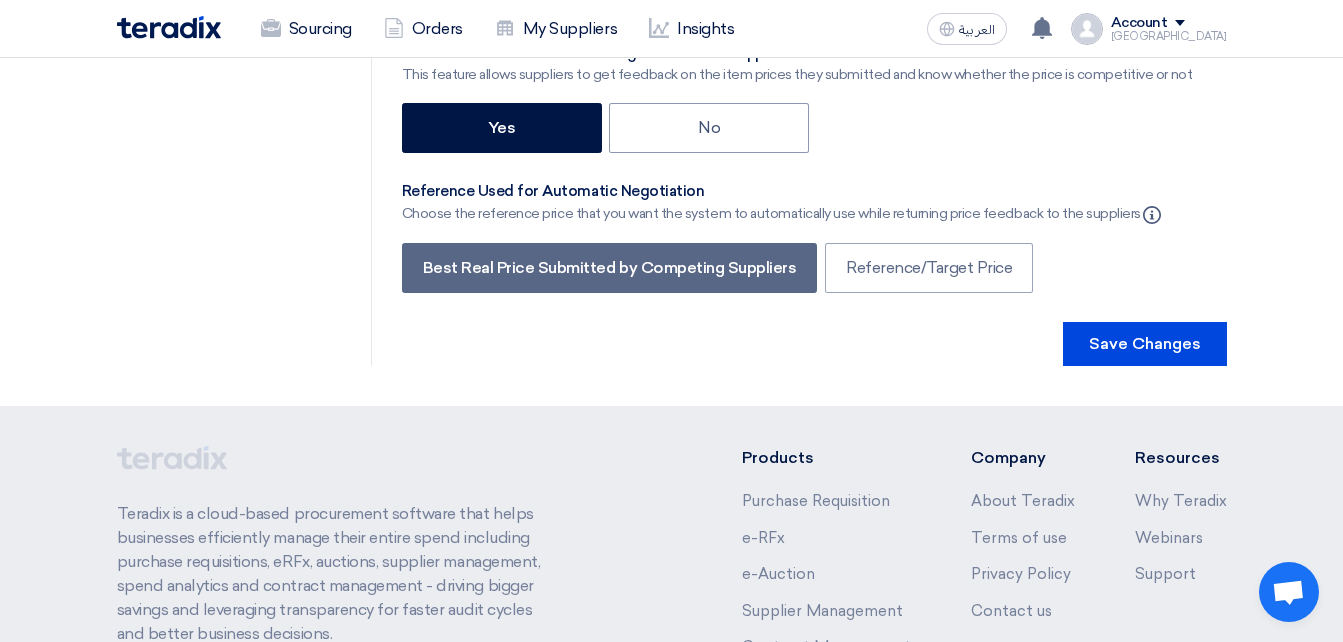
scroll to position [3699, 0]
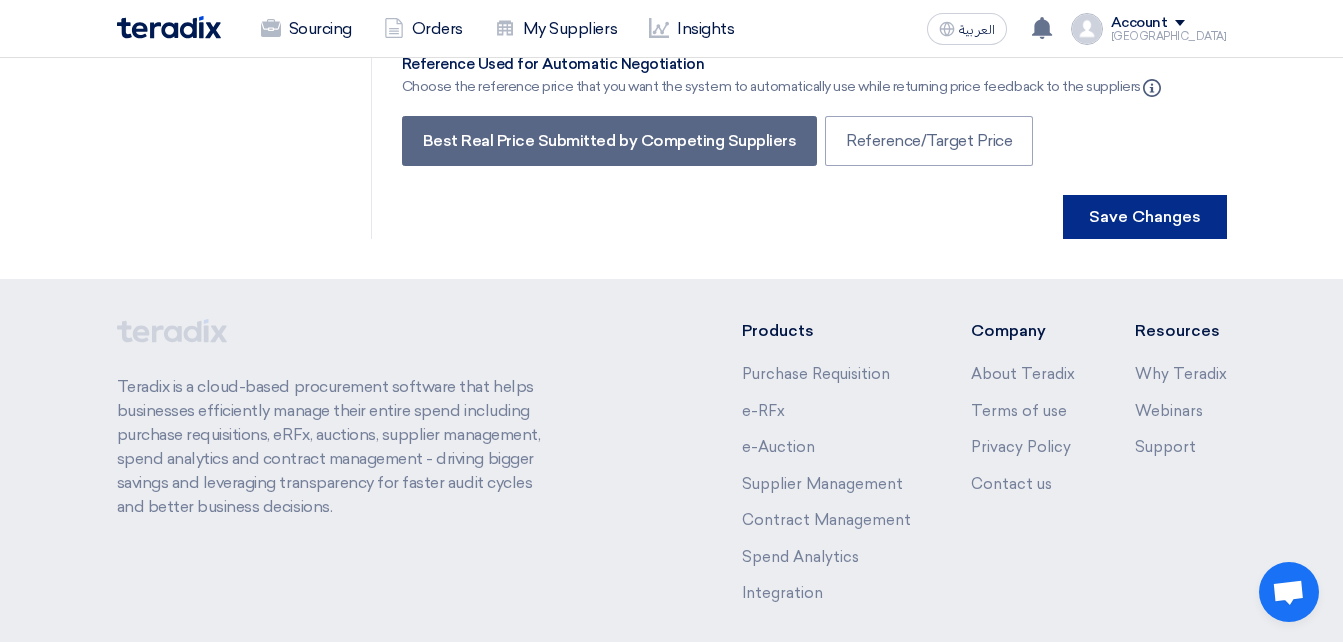
click at [1107, 195] on button "Save Changes" at bounding box center [1145, 217] width 164 height 44
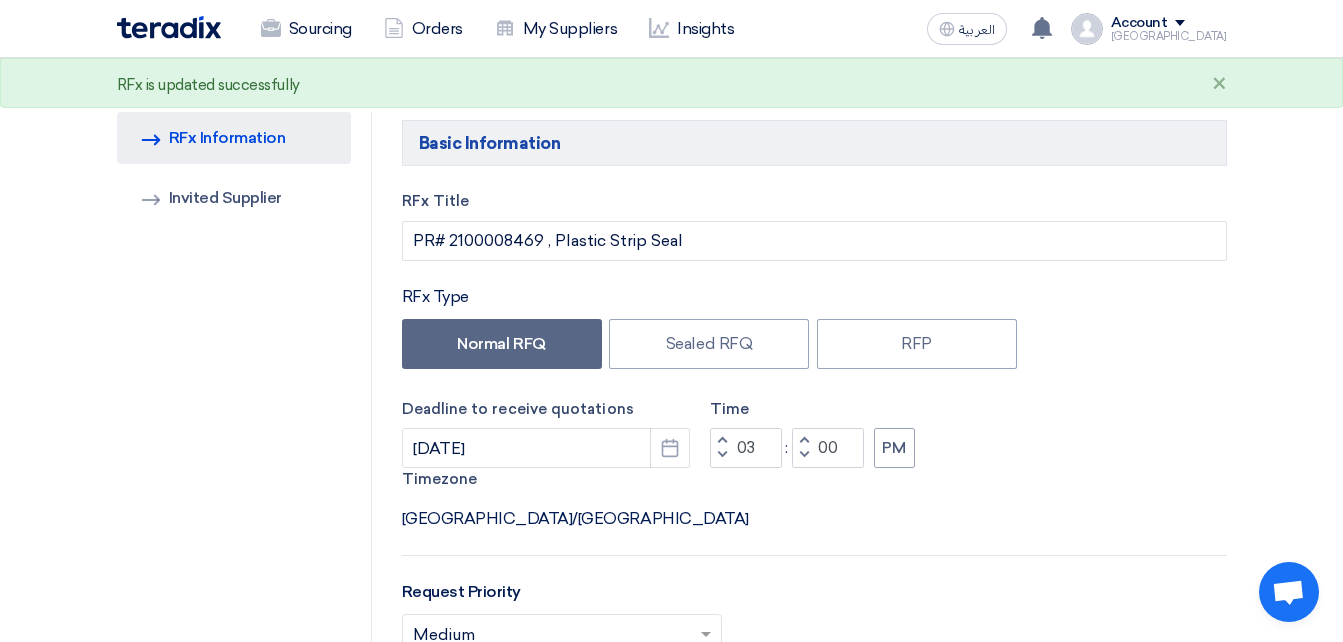
scroll to position [0, 0]
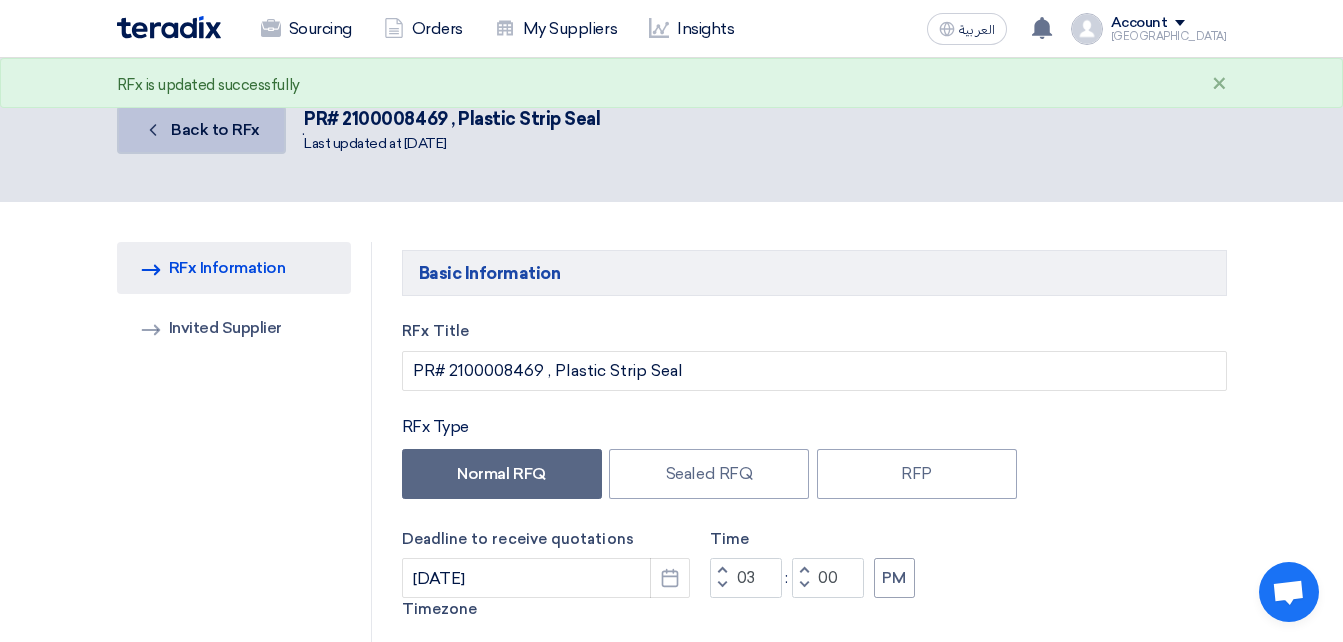
click at [141, 139] on link "Back Back to RFx" at bounding box center [201, 130] width 169 height 48
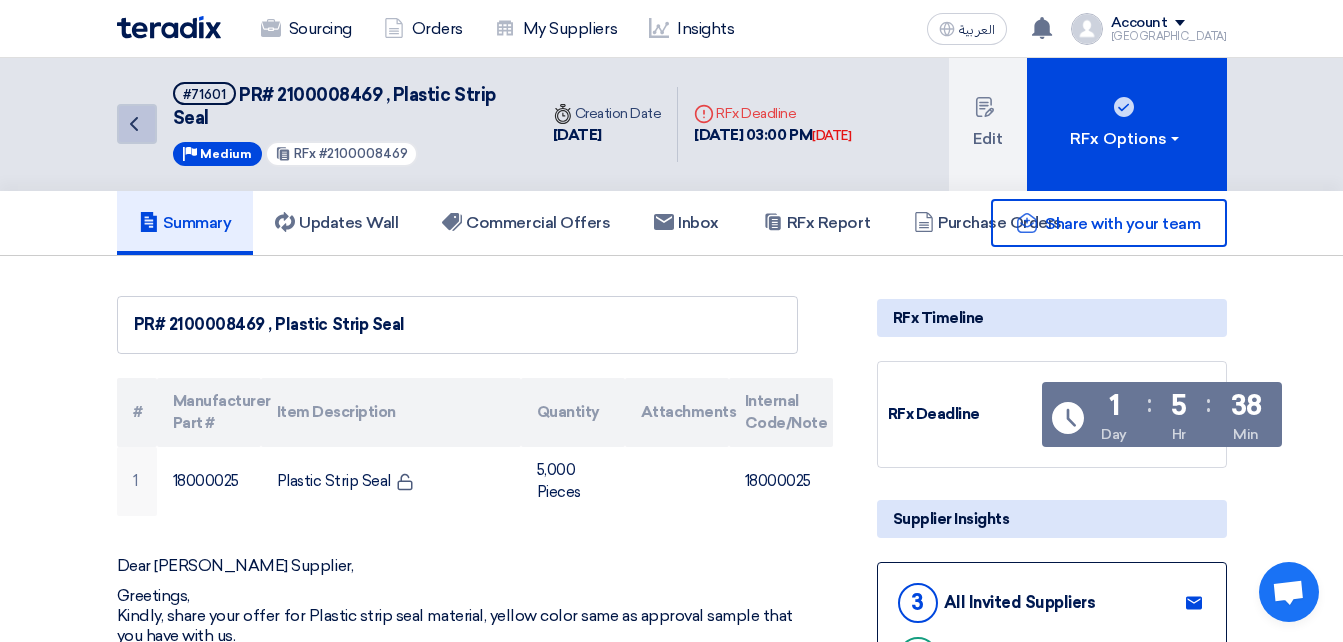
click at [148, 136] on link "Back" at bounding box center [137, 124] width 40 height 40
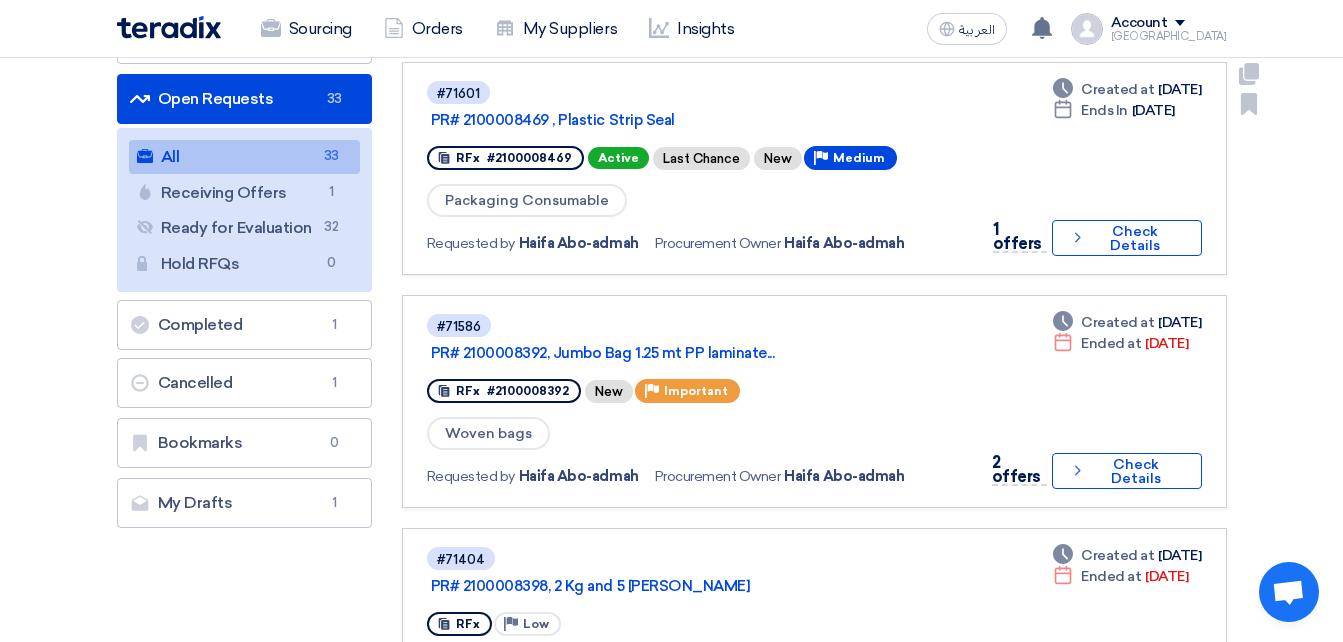
scroll to position [200, 0]
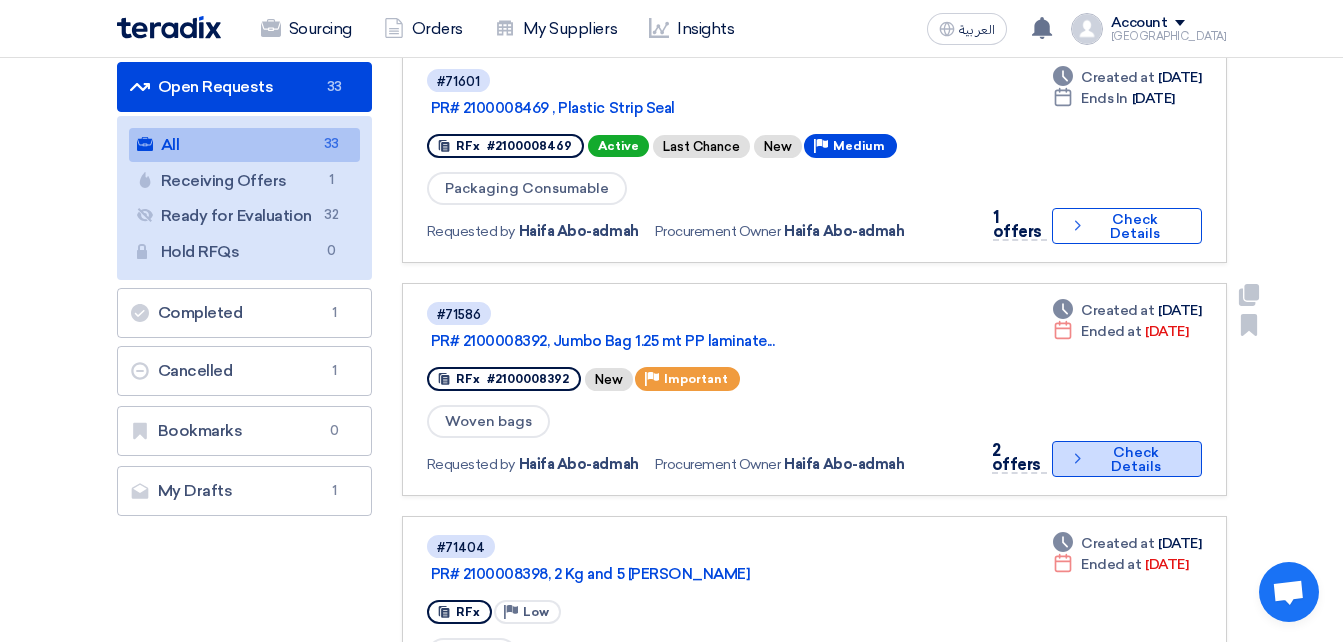
click at [1062, 471] on button "Check details Check Details" at bounding box center [1126, 459] width 149 height 36
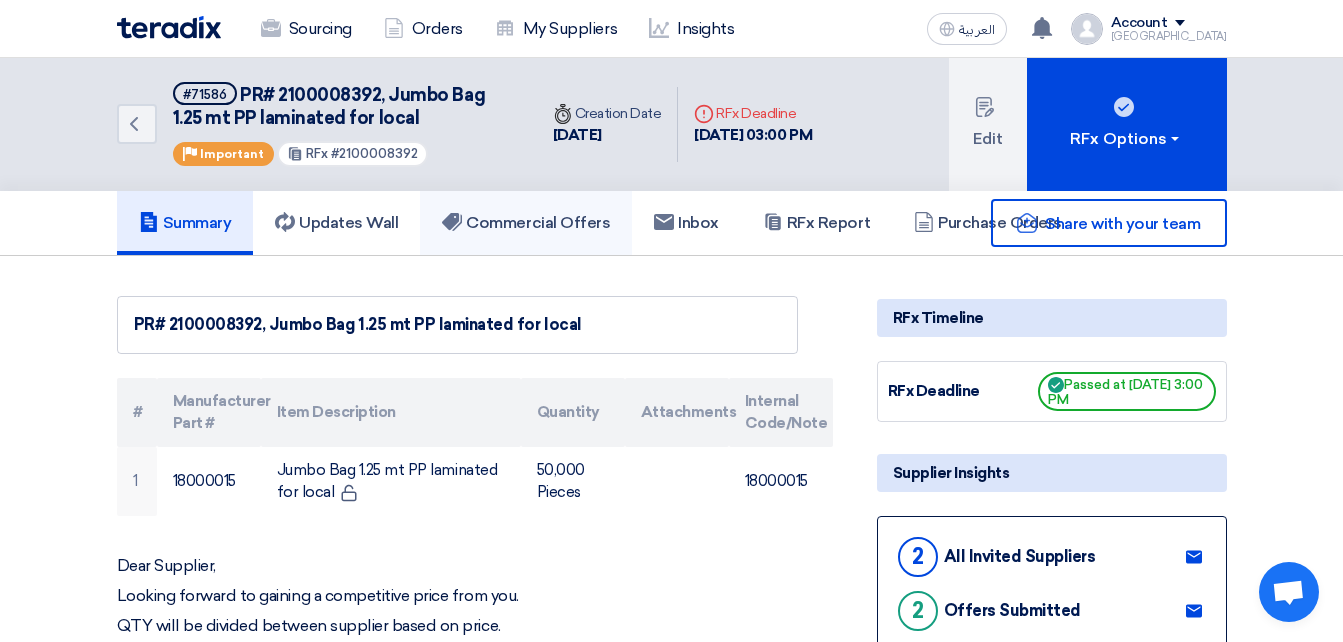
click at [610, 226] on h5 "Commercial Offers" at bounding box center [526, 223] width 168 height 20
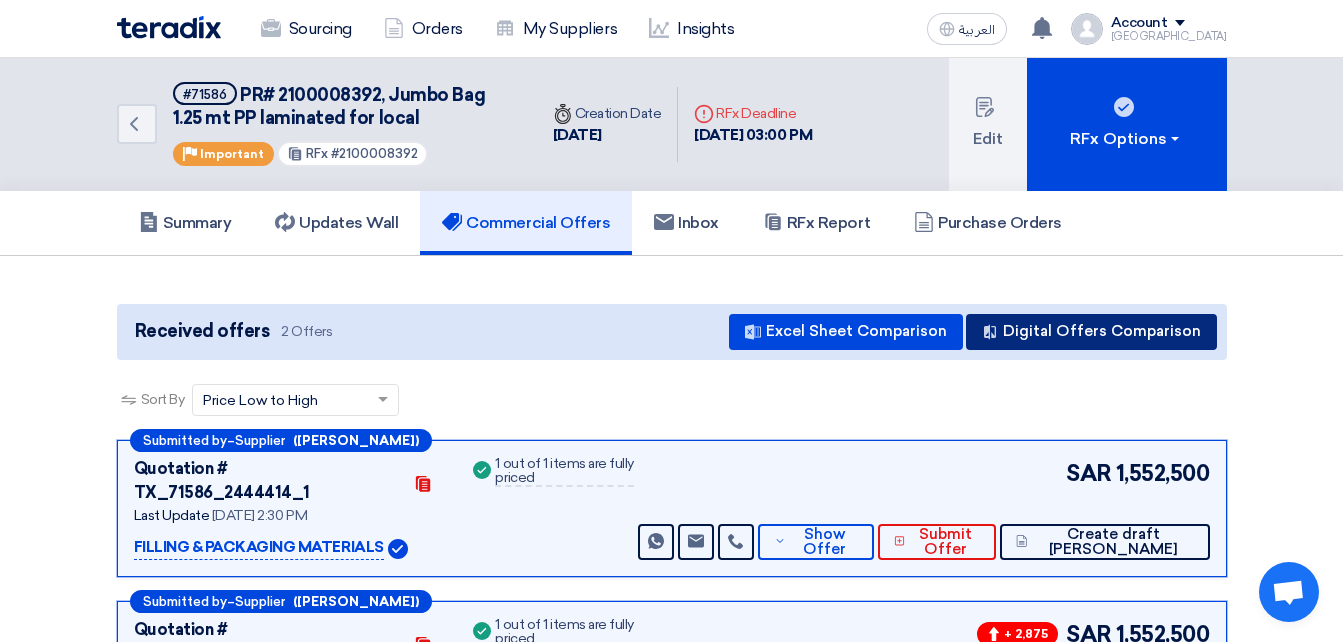
click at [1127, 338] on button "Digital Offers Comparison" at bounding box center [1091, 332] width 251 height 36
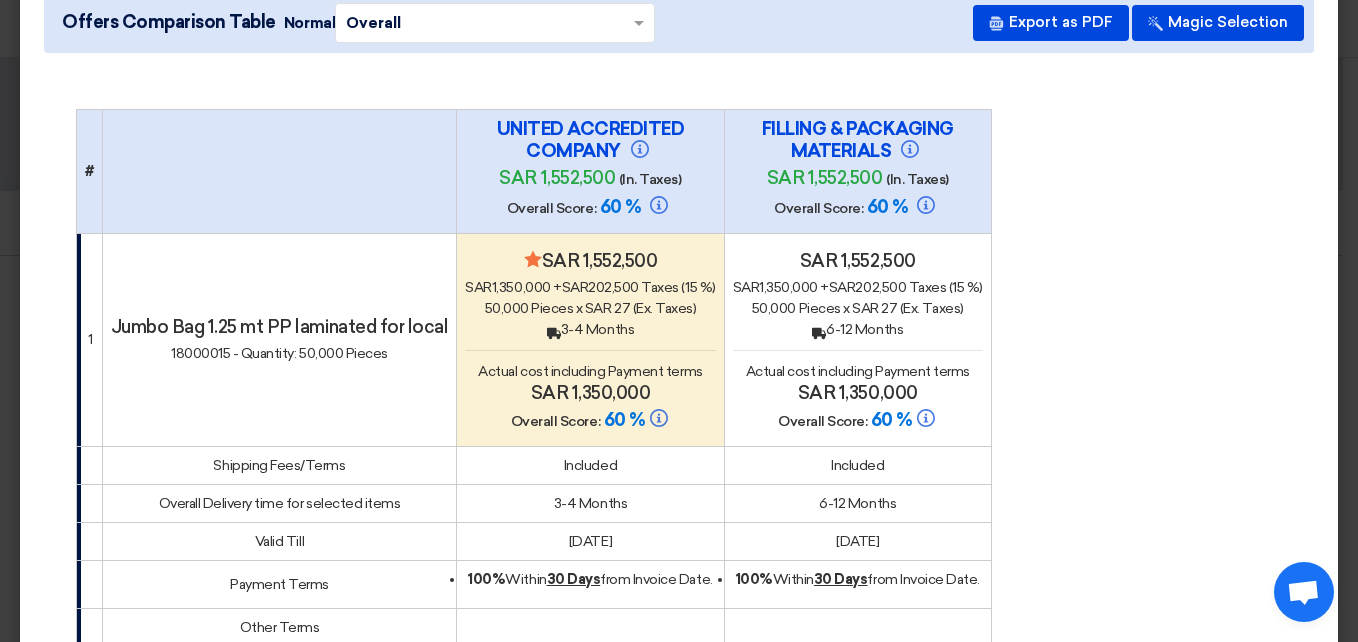
scroll to position [51, 0]
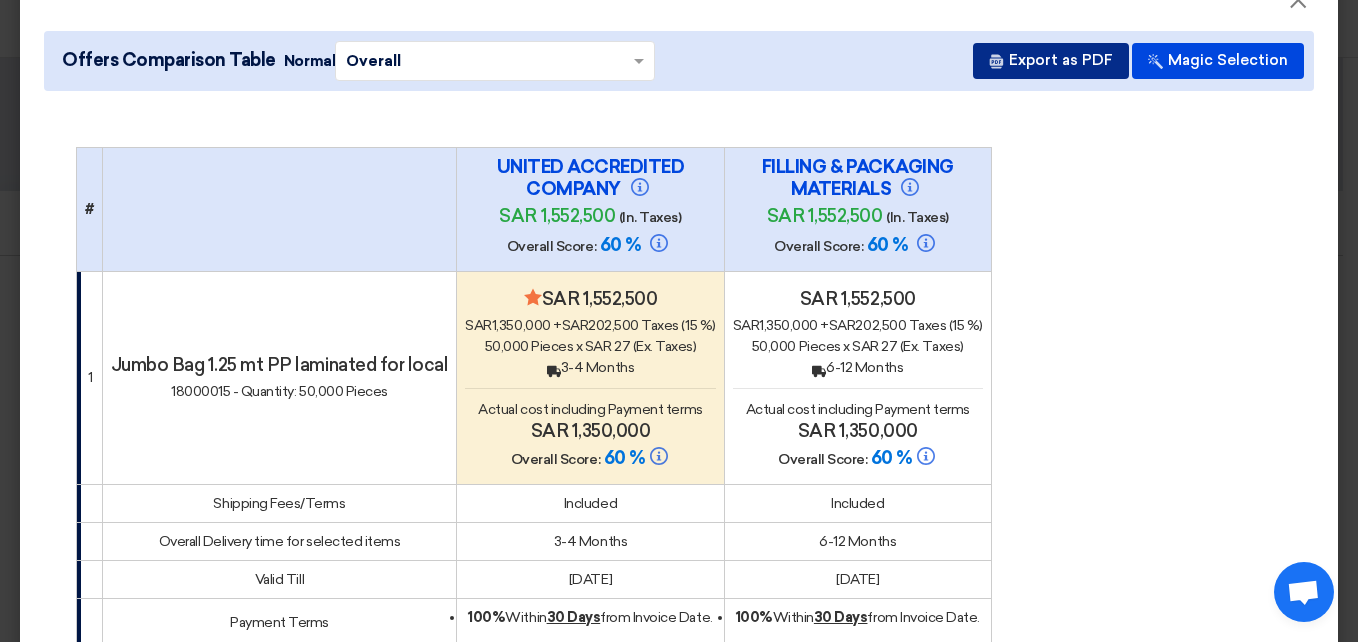
click at [1058, 65] on button "Export as PDF" at bounding box center [1051, 61] width 156 height 36
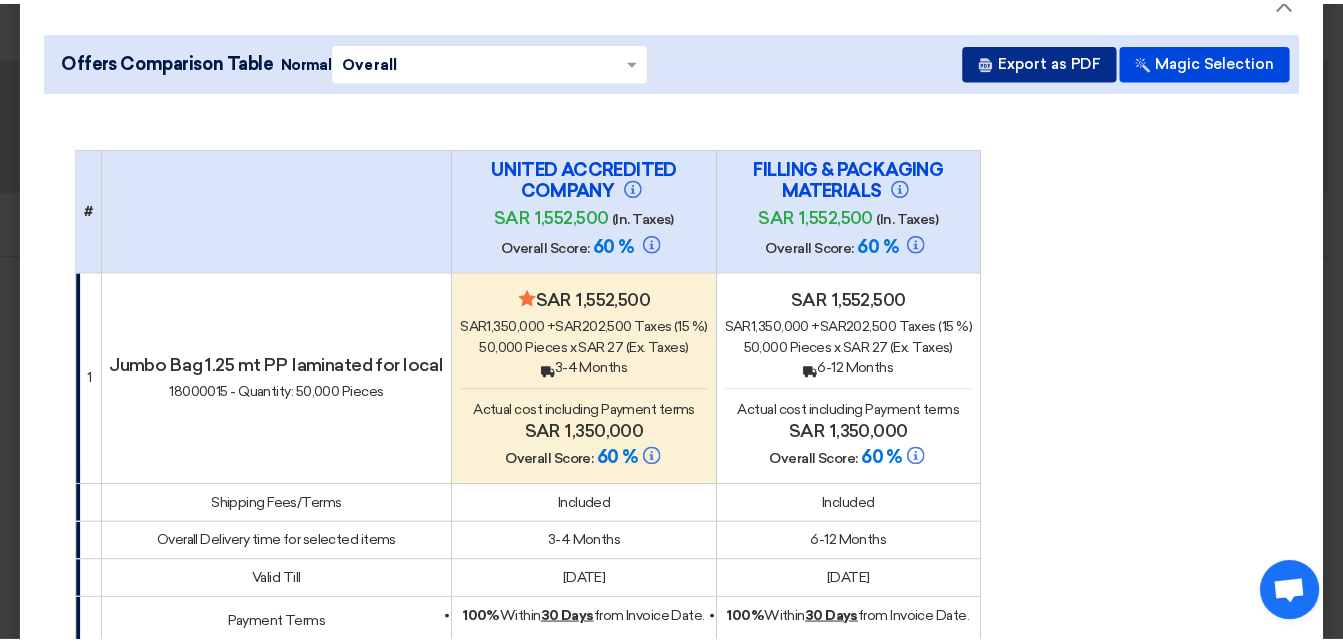
scroll to position [0, 0]
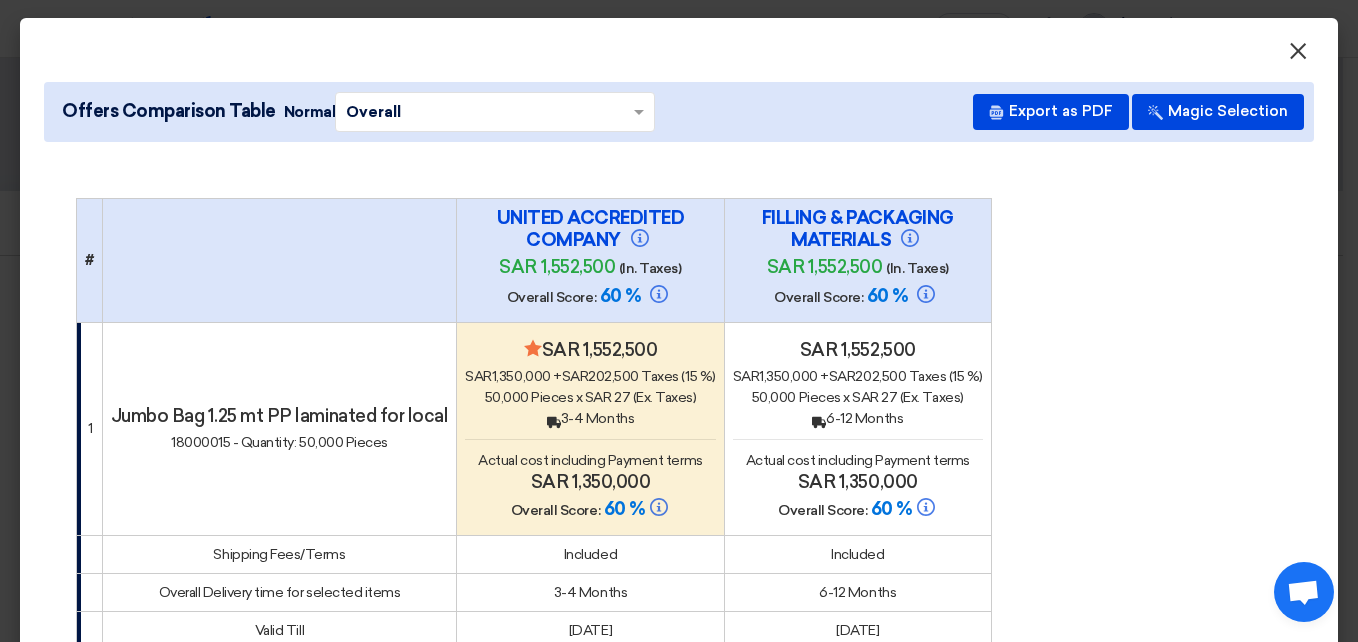
click at [1295, 47] on button "×" at bounding box center [1298, 52] width 52 height 40
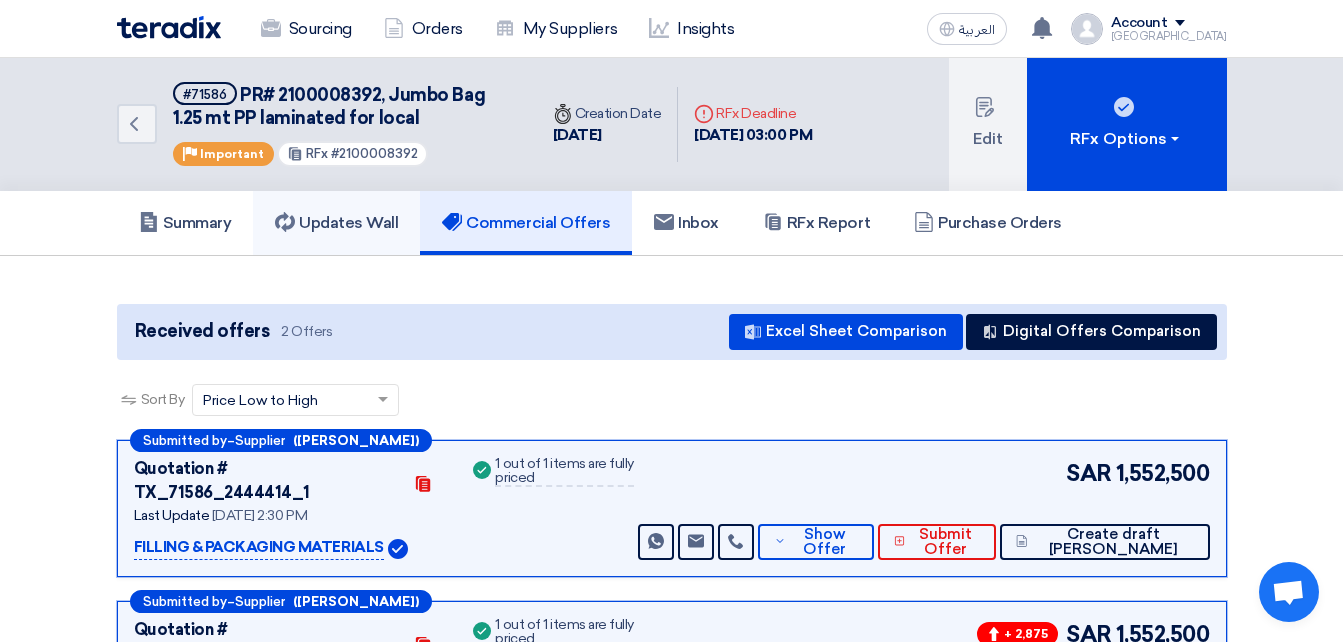
click at [359, 227] on h5 "Updates Wall" at bounding box center [336, 223] width 123 height 20
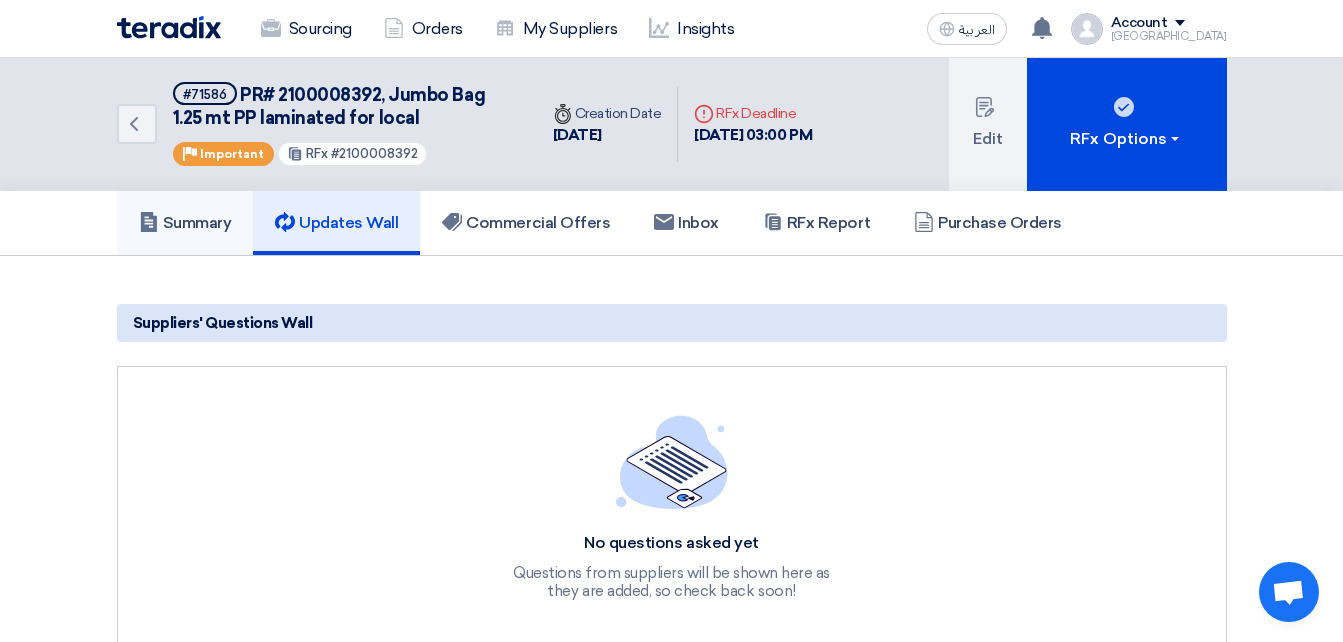
click at [229, 199] on link "Summary" at bounding box center [185, 223] width 137 height 64
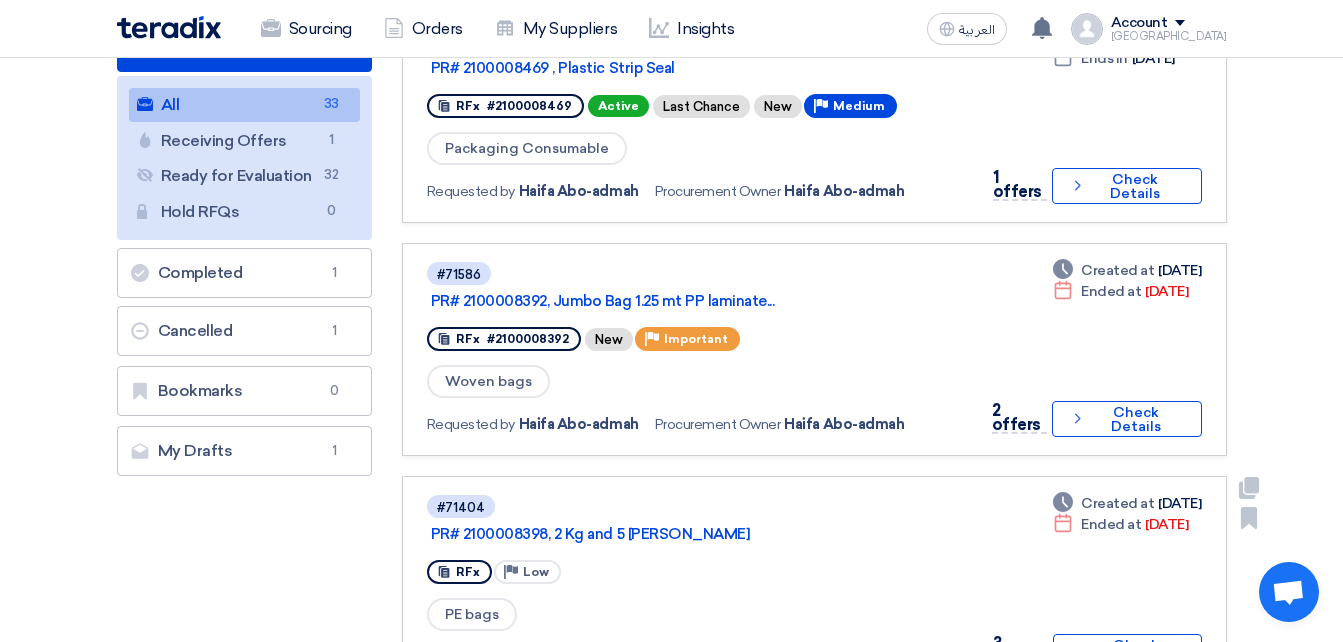
scroll to position [300, 0]
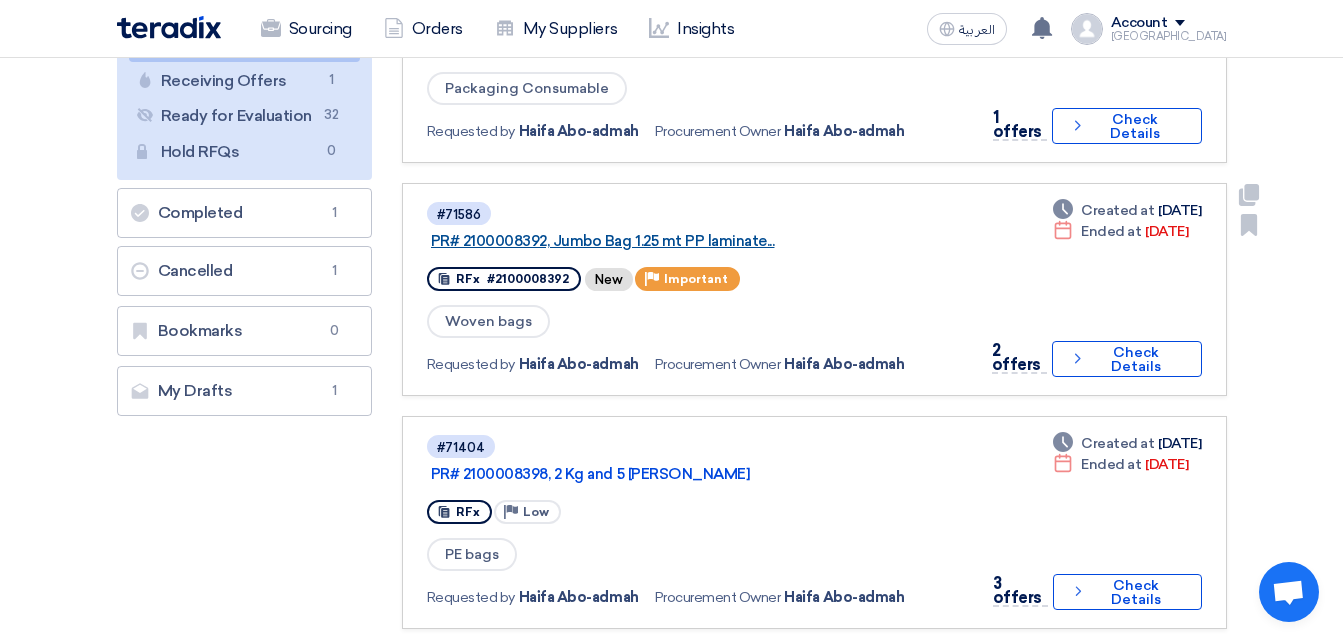
click at [508, 246] on link "PR# 2100008392, Jumbo Bag 1.25 mt PP laminate..." at bounding box center [681, 241] width 500 height 18
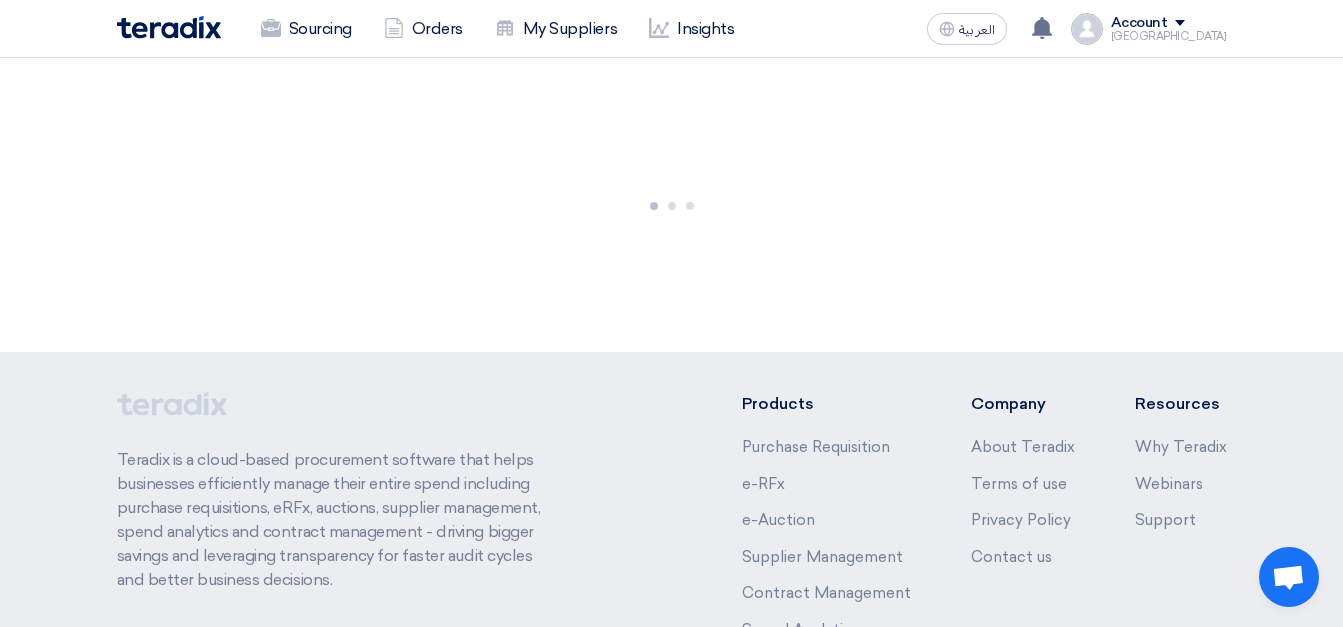
click at [508, 246] on div at bounding box center [671, 202] width 1343 height 300
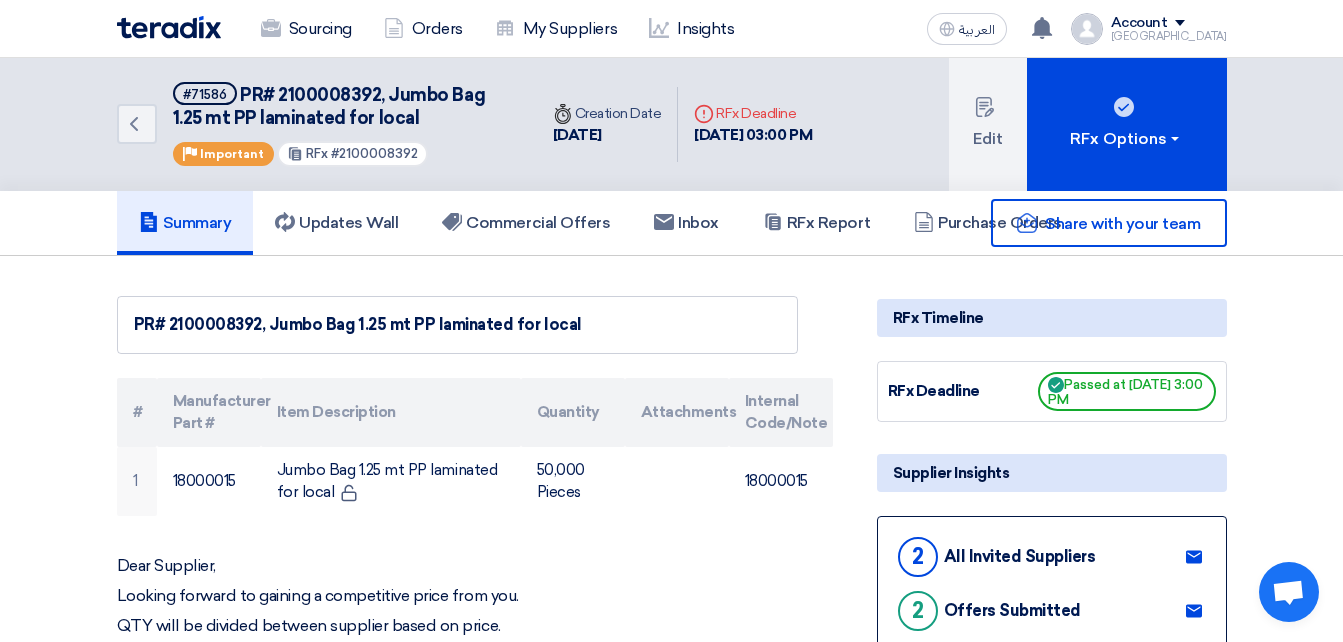
click at [336, 97] on span "PR# 2100008392, Jumbo Bag 1.25 mt PP laminated for local" at bounding box center [329, 106] width 313 height 45
copy span "2100008392"
